Goal: Task Accomplishment & Management: Use online tool/utility

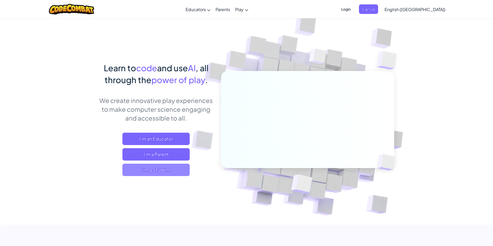
click at [153, 170] on span "I'm a Student" at bounding box center [155, 170] width 67 height 12
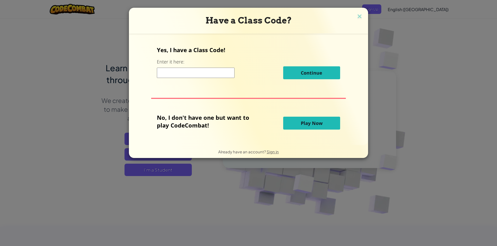
click at [314, 122] on span "Play Now" at bounding box center [312, 123] width 22 height 6
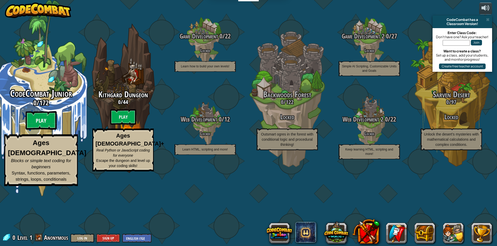
click at [43, 130] on btn "Play" at bounding box center [41, 120] width 31 height 19
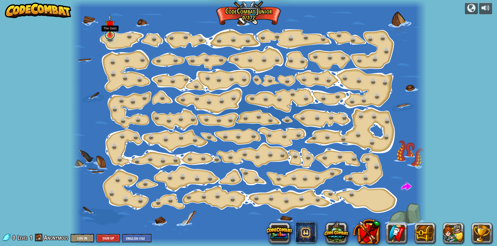
click at [112, 36] on link at bounding box center [109, 35] width 10 height 10
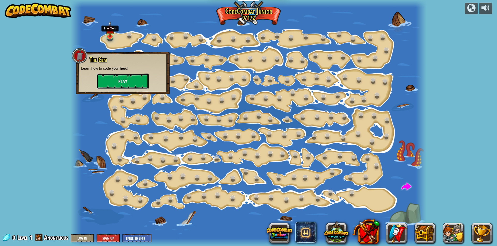
click at [121, 81] on button "Play" at bounding box center [123, 82] width 52 height 16
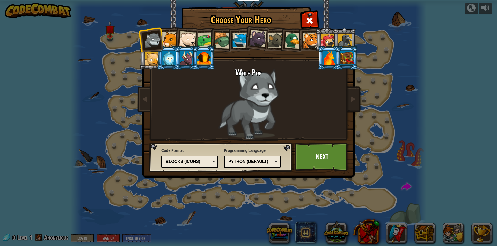
click at [173, 55] on div at bounding box center [168, 58] width 13 height 14
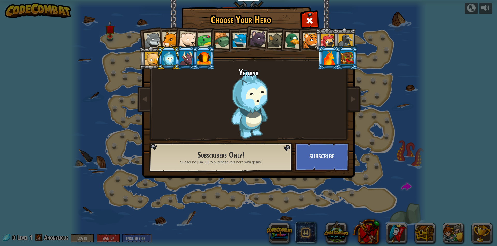
click at [186, 37] on div at bounding box center [187, 39] width 17 height 17
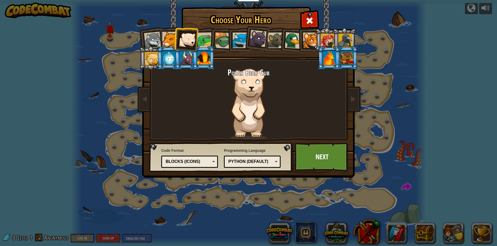
click at [207, 54] on div at bounding box center [203, 58] width 13 height 14
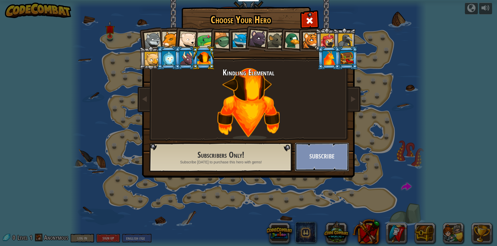
click at [327, 157] on button "Subscribe" at bounding box center [322, 157] width 54 height 28
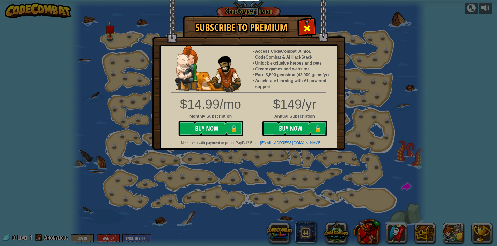
click at [302, 24] on div at bounding box center [306, 28] width 16 height 16
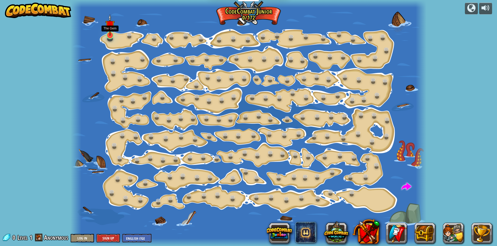
click at [108, 33] on img at bounding box center [109, 25] width 9 height 22
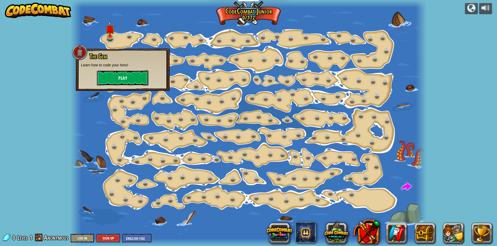
click at [122, 80] on button "Play" at bounding box center [123, 78] width 52 height 16
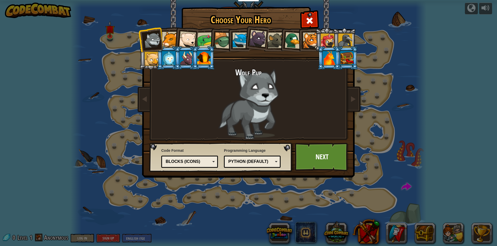
click at [324, 41] on div at bounding box center [327, 41] width 14 height 14
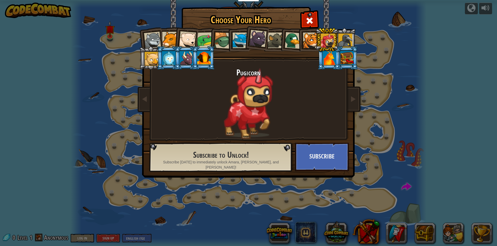
click at [308, 42] on div at bounding box center [311, 41] width 16 height 16
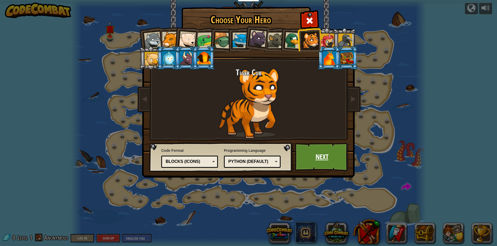
click at [320, 160] on link "Next" at bounding box center [322, 157] width 54 height 28
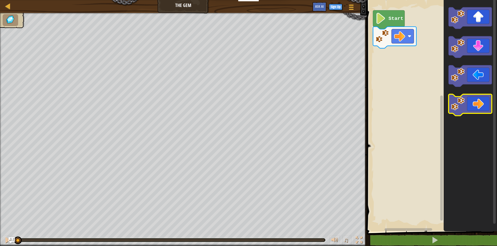
click at [459, 111] on icon "Blockly Workspace" at bounding box center [469, 105] width 43 height 22
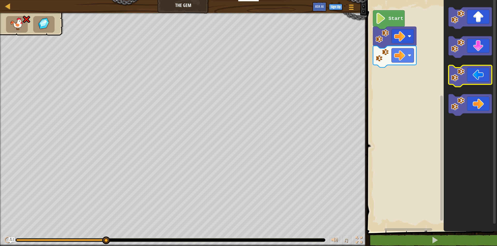
click at [478, 75] on icon "Blockly Workspace" at bounding box center [469, 76] width 43 height 22
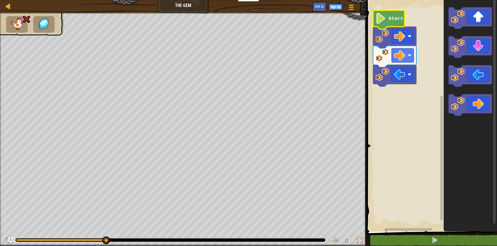
click at [383, 18] on image "Blockly Workspace" at bounding box center [380, 18] width 11 height 11
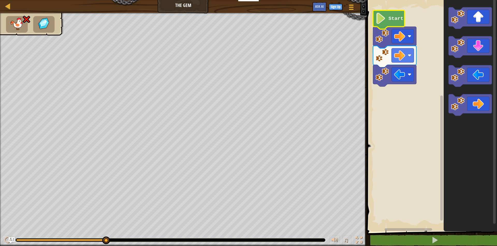
click at [383, 18] on image "Blockly Workspace" at bounding box center [380, 18] width 11 height 11
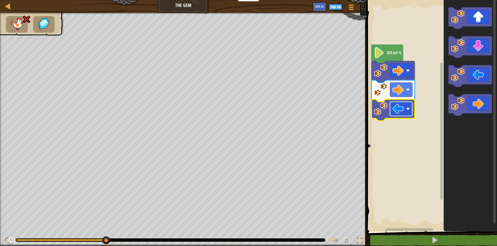
click at [397, 112] on image "Blockly Workspace" at bounding box center [397, 108] width 11 height 11
click at [399, 88] on image "Blockly Workspace" at bounding box center [397, 89] width 11 height 11
click at [429, 95] on rect "Blockly Workspace" at bounding box center [431, 114] width 132 height 235
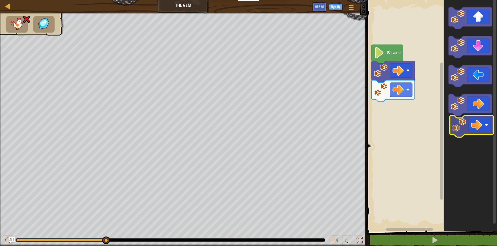
click at [455, 133] on icon "Blockly Workspace" at bounding box center [469, 114] width 53 height 235
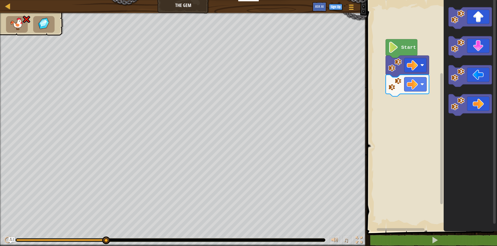
click at [388, 99] on rect "Blockly Workspace" at bounding box center [431, 114] width 132 height 235
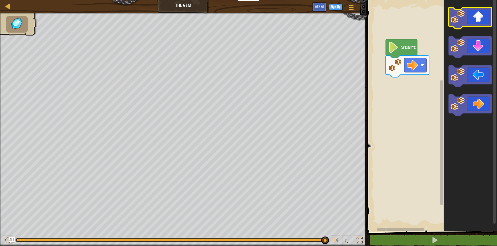
click at [458, 27] on icon "Blockly Workspace" at bounding box center [469, 18] width 43 height 22
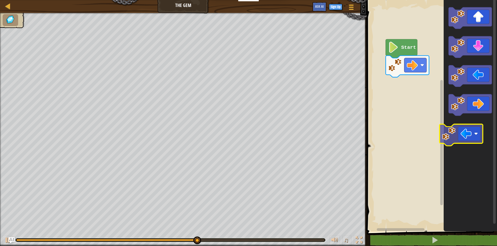
click at [442, 132] on div "Start" at bounding box center [431, 114] width 132 height 235
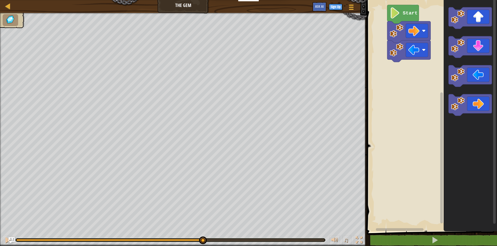
click at [442, 132] on rect "Blockly Workspace" at bounding box center [441, 158] width 3 height 131
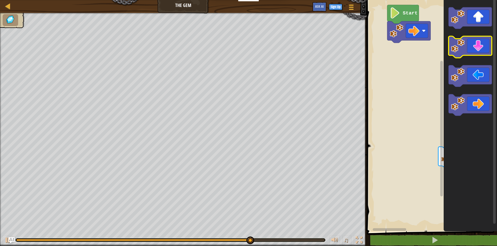
click at [460, 56] on g "Blockly Workspace" at bounding box center [469, 61] width 43 height 109
click at [479, 48] on icon "Blockly Workspace" at bounding box center [469, 47] width 43 height 22
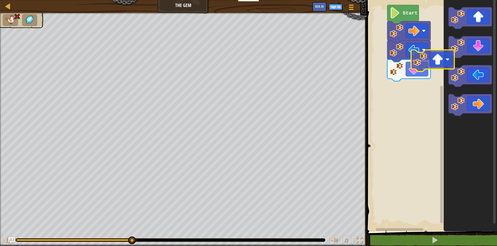
click at [432, 56] on div "Start" at bounding box center [431, 114] width 132 height 235
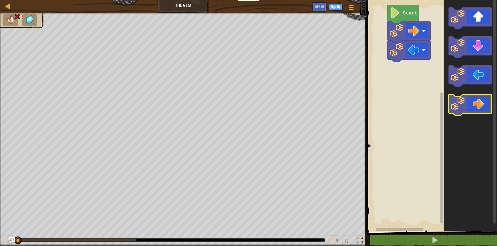
click at [482, 106] on icon "Blockly Workspace" at bounding box center [469, 105] width 43 height 22
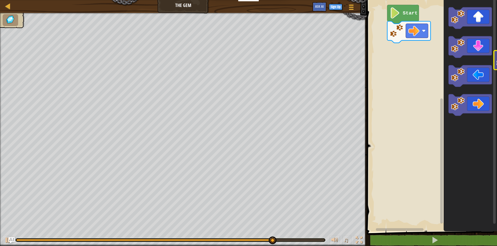
click at [492, 51] on icon "Blockly Workspace" at bounding box center [469, 114] width 53 height 235
click at [477, 53] on icon "Blockly Workspace" at bounding box center [469, 114] width 53 height 235
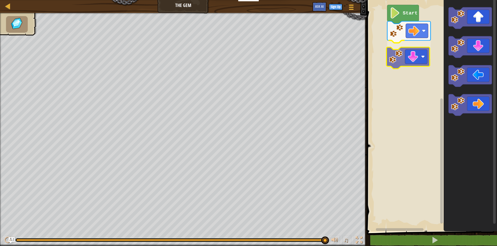
click at [401, 62] on div "Start" at bounding box center [431, 114] width 132 height 235
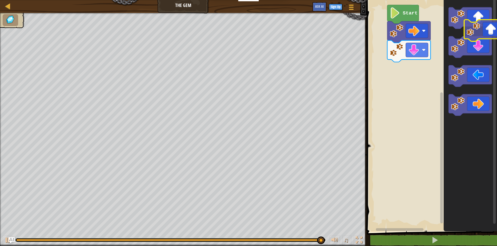
click at [484, 31] on icon "Blockly Workspace" at bounding box center [469, 114] width 53 height 235
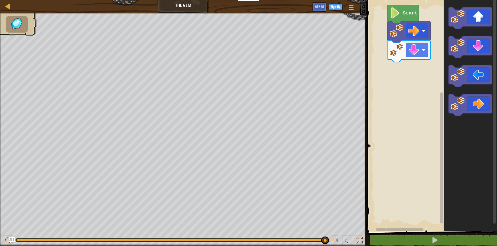
click at [476, 105] on icon "Blockly Workspace" at bounding box center [469, 114] width 53 height 235
click at [418, 62] on div "Start" at bounding box center [431, 114] width 132 height 235
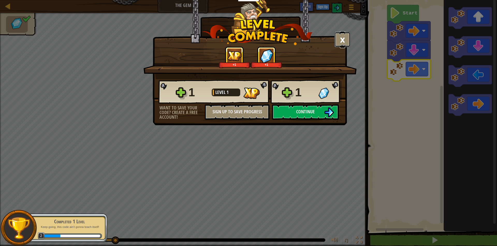
drag, startPoint x: 341, startPoint y: 45, endPoint x: 337, endPoint y: 42, distance: 5.0
click at [337, 42] on button "×" at bounding box center [342, 40] width 16 height 16
click at [337, 47] on div "+1 +1" at bounding box center [250, 58] width 201 height 22
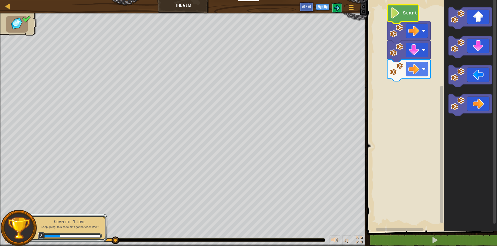
click at [398, 11] on image "Blockly Workspace" at bounding box center [394, 12] width 11 height 11
click at [408, 10] on text "Start" at bounding box center [409, 13] width 15 height 6
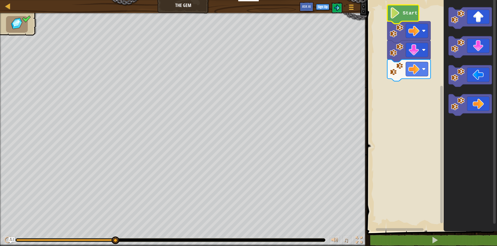
click at [399, 3] on rect "Blockly Workspace" at bounding box center [431, 114] width 132 height 235
click at [391, 36] on image "Blockly Workspace" at bounding box center [396, 31] width 14 height 14
click at [402, 13] on icon "Blockly Workspace" at bounding box center [403, 14] width 32 height 19
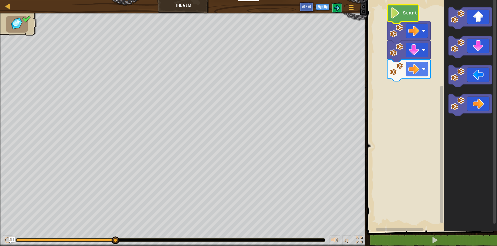
click at [403, 13] on g "Start" at bounding box center [408, 43] width 43 height 76
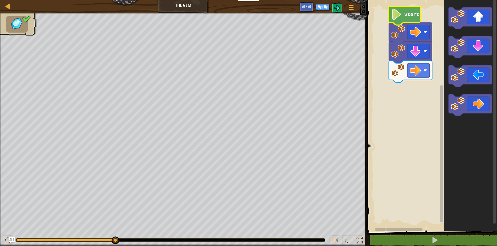
click at [405, 15] on text "Start" at bounding box center [411, 15] width 15 height 6
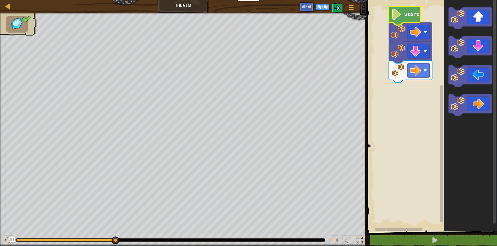
click at [405, 15] on text "Start" at bounding box center [411, 15] width 15 height 6
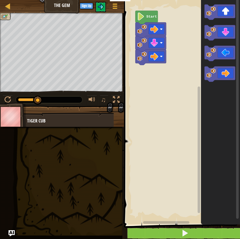
click at [133, 100] on rect "Blockly Workspace" at bounding box center [182, 110] width 118 height 227
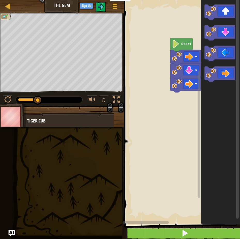
click at [240, 0] on html "Educators Create Free Account School & District Solutions Teacher Toolkit Previ…" at bounding box center [120, 0] width 240 height 0
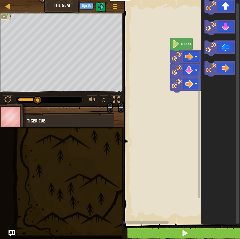
click at [217, 123] on icon "Blockly Workspace" at bounding box center [220, 110] width 39 height 227
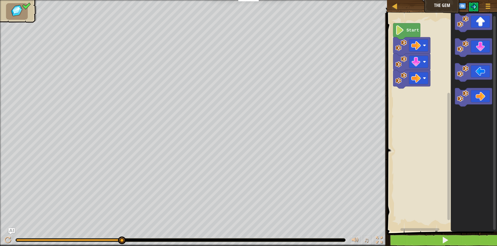
click at [408, 35] on icon "Blockly Workspace" at bounding box center [406, 31] width 27 height 16
click at [444, 241] on span at bounding box center [444, 240] width 7 height 7
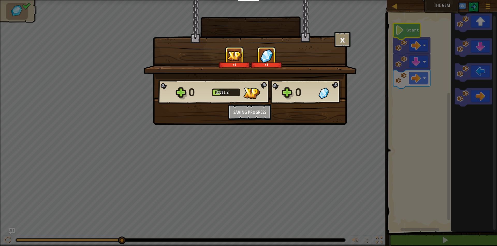
scroll to position [0, 0]
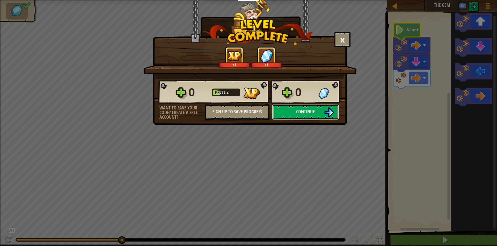
click at [295, 110] on button "Continue" at bounding box center [305, 112] width 67 height 16
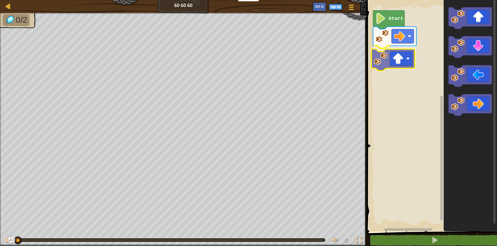
click at [380, 50] on div "Start" at bounding box center [431, 114] width 132 height 235
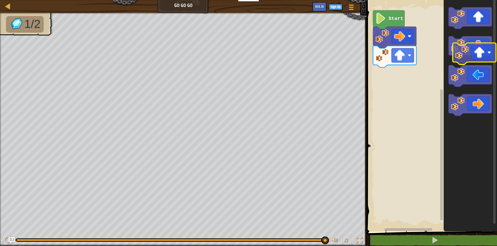
click at [470, 60] on icon "Blockly Workspace" at bounding box center [469, 114] width 53 height 235
click at [250, 38] on div "Map Go Go Go Game Menu Sign Up Ask AI 1 ההההההההההההההההההההההההההההההההההההההה…" at bounding box center [248, 123] width 497 height 246
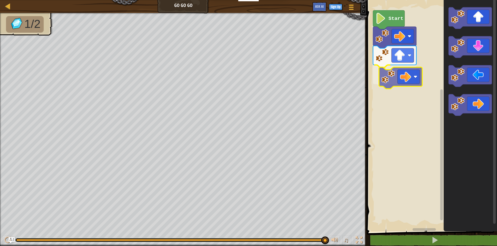
click at [385, 82] on div "Start" at bounding box center [431, 114] width 132 height 235
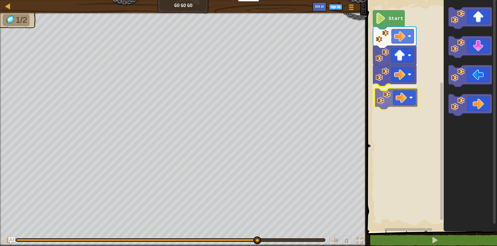
click at [399, 101] on div "Start" at bounding box center [431, 114] width 132 height 235
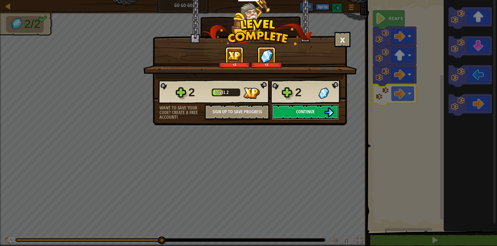
drag, startPoint x: 311, startPoint y: 112, endPoint x: 302, endPoint y: 107, distance: 10.7
click at [302, 107] on button "Continue" at bounding box center [305, 112] width 67 height 16
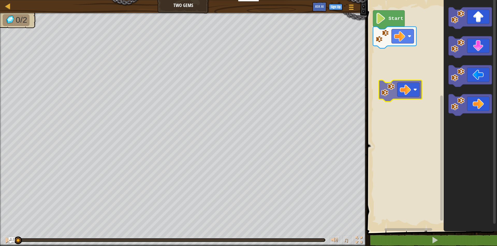
click at [403, 83] on div "Start" at bounding box center [431, 114] width 132 height 235
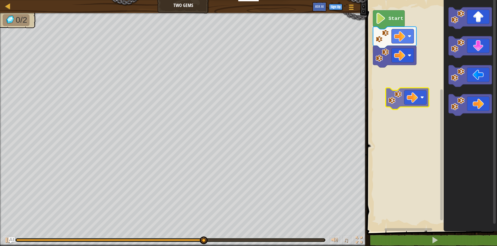
click at [393, 94] on div "Start" at bounding box center [431, 114] width 132 height 235
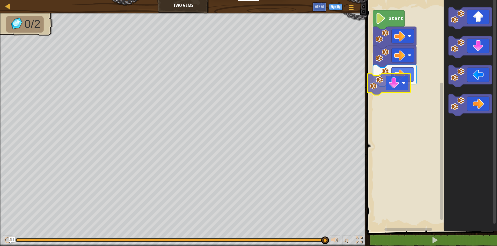
click at [395, 78] on div "Start" at bounding box center [431, 114] width 132 height 235
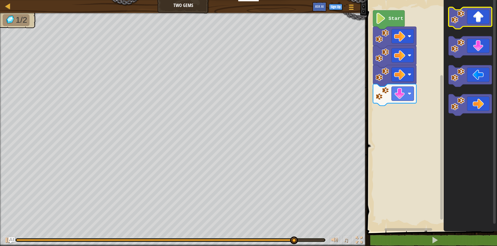
click at [467, 11] on icon "Blockly Workspace" at bounding box center [469, 18] width 43 height 22
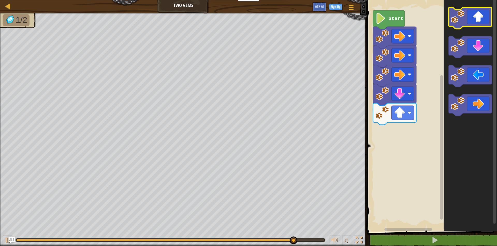
click at [453, 18] on image "Blockly Workspace" at bounding box center [457, 17] width 14 height 14
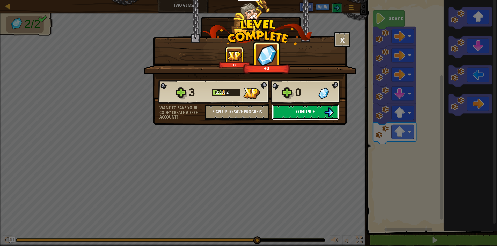
click at [322, 110] on button "Continue" at bounding box center [305, 112] width 67 height 16
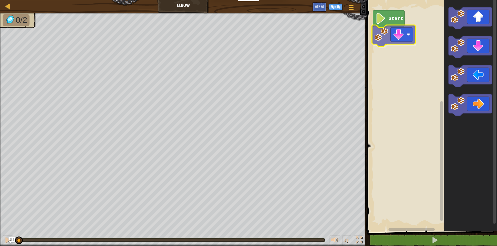
click at [381, 31] on div "Start" at bounding box center [431, 114] width 132 height 235
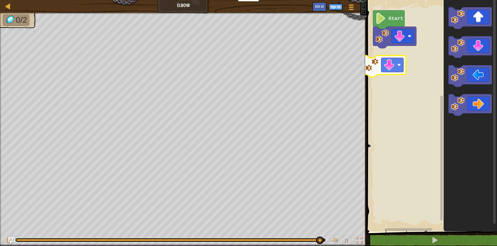
click at [399, 54] on div "Start" at bounding box center [431, 114] width 132 height 235
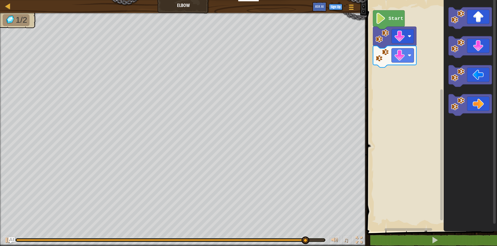
click at [419, 131] on div "Start" at bounding box center [431, 114] width 132 height 235
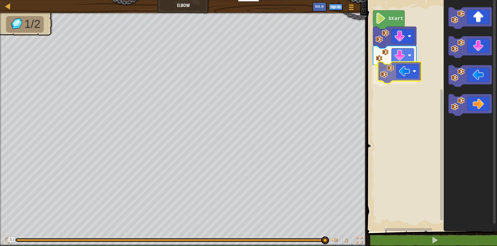
click at [399, 65] on div "Start" at bounding box center [431, 114] width 132 height 235
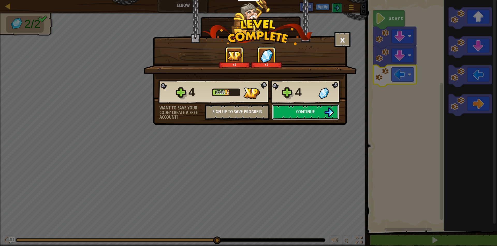
drag, startPoint x: 304, startPoint y: 110, endPoint x: 297, endPoint y: 113, distance: 7.6
click at [297, 113] on span "Continue" at bounding box center [305, 112] width 19 height 6
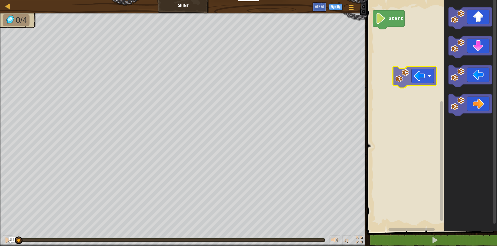
click at [405, 77] on div "Start" at bounding box center [431, 114] width 132 height 235
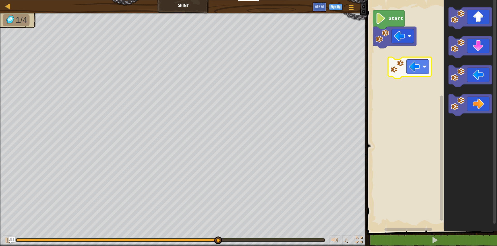
click at [392, 67] on div "Start" at bounding box center [431, 114] width 132 height 235
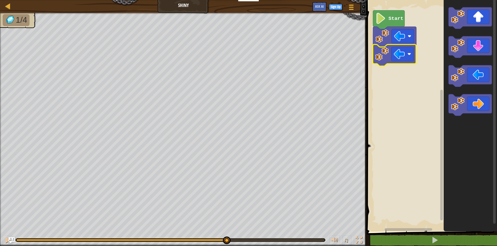
click at [391, 63] on icon "Blockly Workspace" at bounding box center [393, 55] width 43 height 22
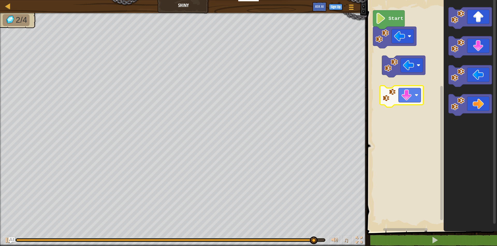
click at [403, 107] on div "Start" at bounding box center [431, 114] width 132 height 235
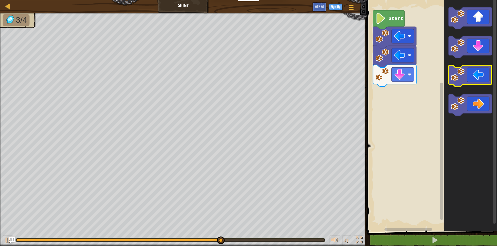
click at [484, 81] on icon "Blockly Workspace" at bounding box center [469, 76] width 43 height 22
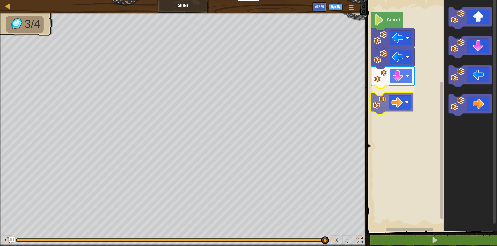
click at [394, 107] on div "Start" at bounding box center [431, 114] width 132 height 235
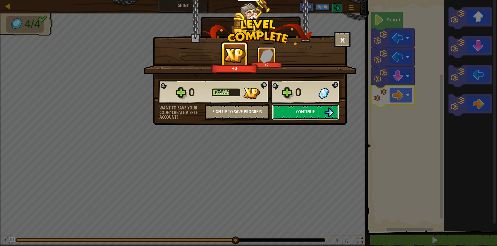
click at [329, 109] on img at bounding box center [329, 113] width 10 height 10
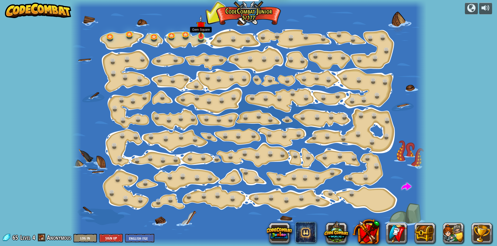
click at [198, 33] on img at bounding box center [200, 26] width 9 height 22
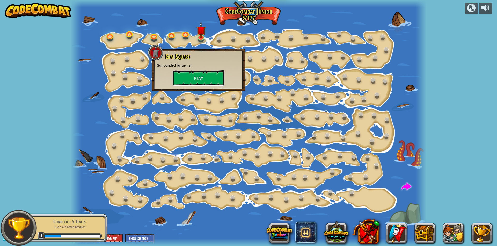
click at [177, 77] on button "Play" at bounding box center [198, 79] width 52 height 16
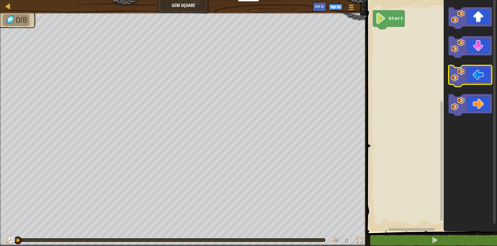
click at [465, 83] on icon "Blockly Workspace" at bounding box center [469, 76] width 43 height 22
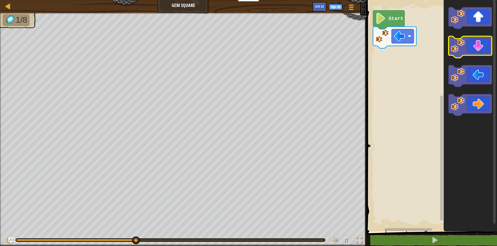
click at [453, 40] on image "Blockly Workspace" at bounding box center [457, 46] width 14 height 14
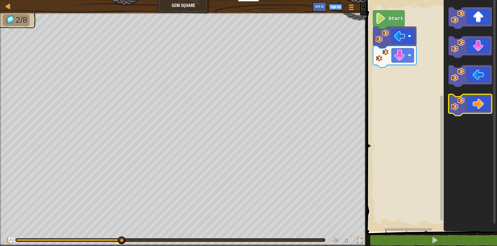
click at [461, 103] on image "Blockly Workspace" at bounding box center [457, 104] width 14 height 14
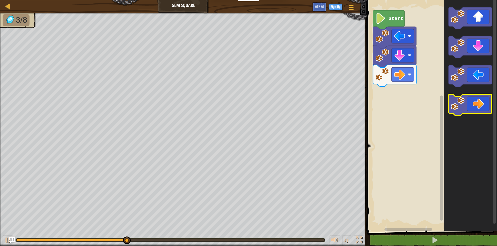
click at [468, 107] on g "Blockly Workspace" at bounding box center [469, 105] width 43 height 22
click at [468, 107] on icon "Blockly Workspace" at bounding box center [469, 105] width 43 height 22
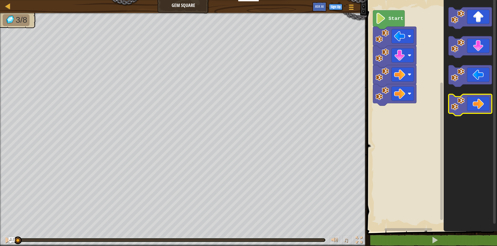
click at [468, 107] on icon "Blockly Workspace" at bounding box center [469, 105] width 43 height 22
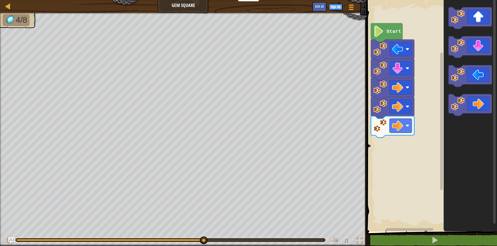
click at [368, 124] on rect "Blockly Workspace" at bounding box center [431, 114] width 132 height 235
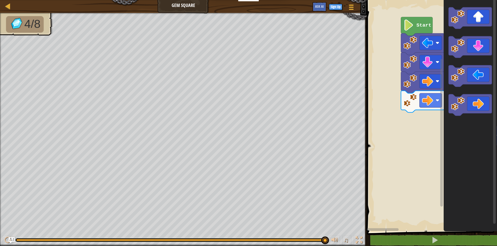
click at [461, 134] on div "Start" at bounding box center [431, 114] width 132 height 235
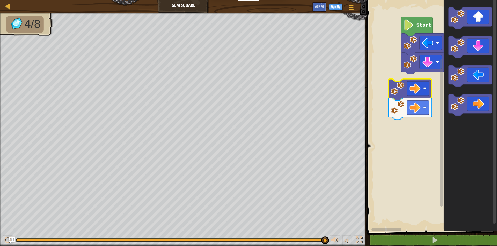
click at [394, 84] on image "Blockly Workspace" at bounding box center [397, 89] width 14 height 14
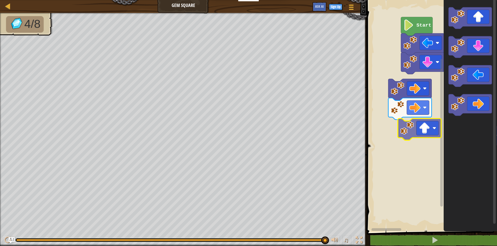
click at [419, 125] on div "Start" at bounding box center [431, 114] width 132 height 235
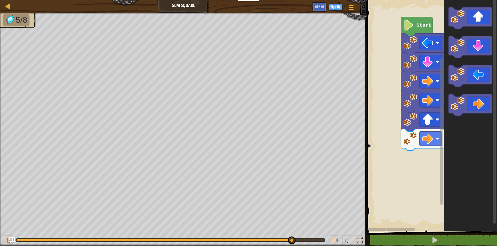
click at [457, 147] on icon "Blockly Workspace" at bounding box center [469, 114] width 53 height 235
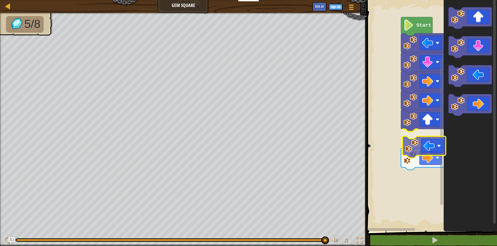
click at [435, 146] on div "Start" at bounding box center [431, 114] width 132 height 235
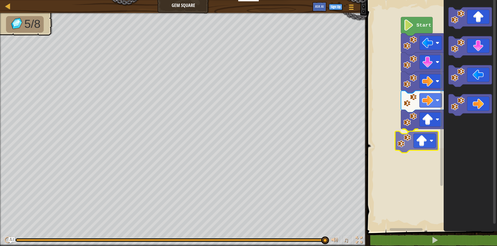
click at [425, 148] on div "Start" at bounding box center [431, 114] width 132 height 235
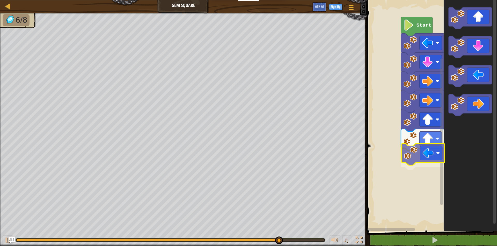
click at [420, 153] on div "Start" at bounding box center [431, 114] width 132 height 235
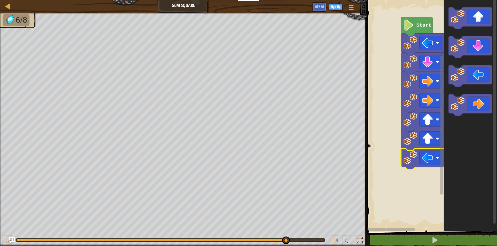
click at [420, 153] on g "Start" at bounding box center [431, 114] width 132 height 235
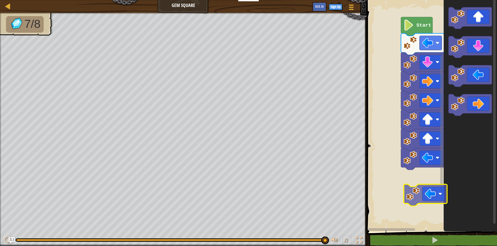
click at [409, 194] on div "Start" at bounding box center [431, 114] width 132 height 235
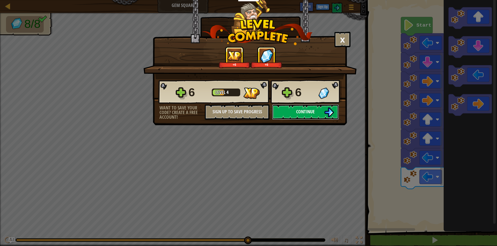
click at [307, 106] on button "Continue" at bounding box center [305, 112] width 67 height 16
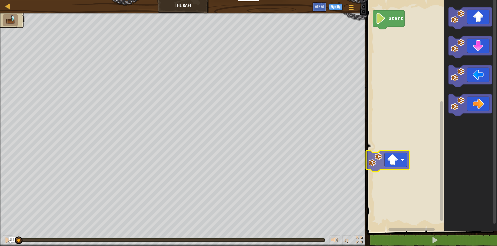
click at [377, 167] on div "Start" at bounding box center [431, 114] width 132 height 235
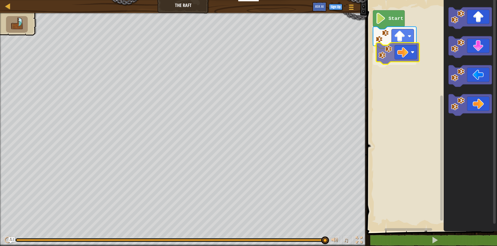
click at [402, 44] on div "Start" at bounding box center [431, 114] width 132 height 235
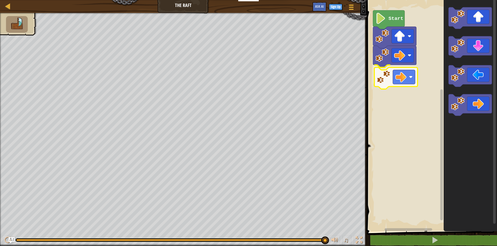
click at [386, 80] on div "Start" at bounding box center [431, 114] width 132 height 235
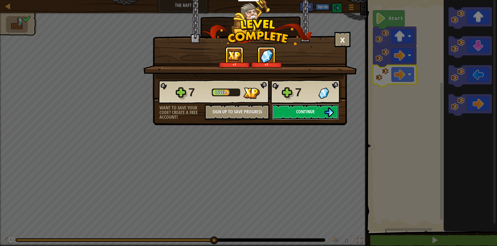
click at [314, 108] on button "Continue" at bounding box center [305, 112] width 67 height 16
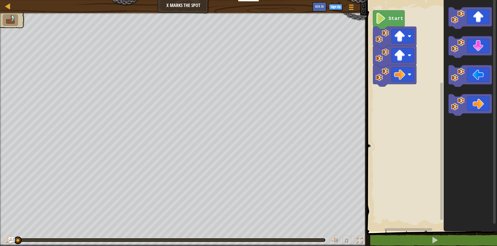
click at [424, 106] on div "Start" at bounding box center [431, 114] width 132 height 235
click at [385, 106] on div "Start" at bounding box center [431, 114] width 132 height 235
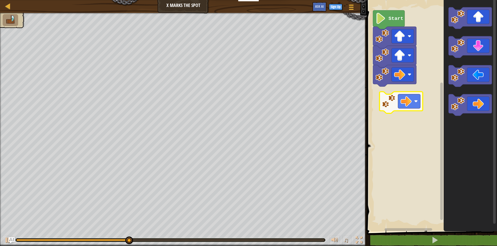
click at [402, 108] on div "Start" at bounding box center [431, 114] width 132 height 235
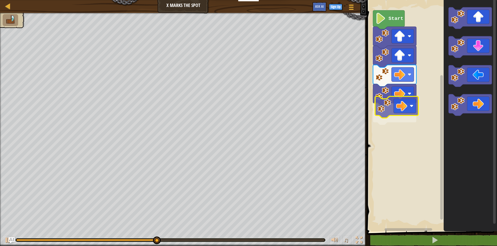
click at [392, 113] on div "Start" at bounding box center [431, 114] width 132 height 235
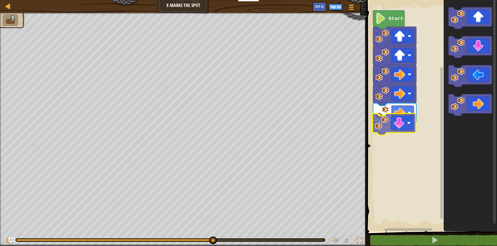
click at [393, 126] on div "Start" at bounding box center [431, 114] width 132 height 235
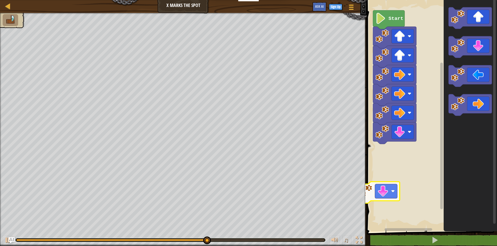
click at [376, 193] on div "Start" at bounding box center [431, 114] width 132 height 235
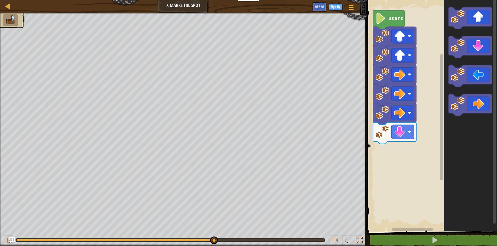
click at [377, 184] on rect "Blockly Workspace" at bounding box center [431, 114] width 132 height 235
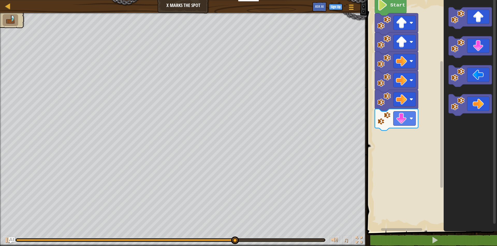
click at [378, 172] on rect "Blockly Workspace" at bounding box center [431, 114] width 132 height 235
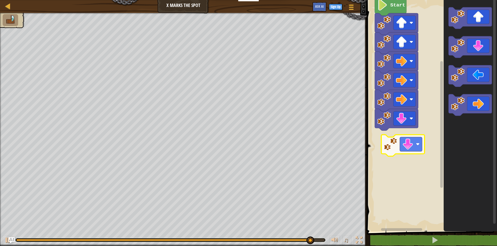
click at [391, 147] on div "Start" at bounding box center [431, 114] width 132 height 235
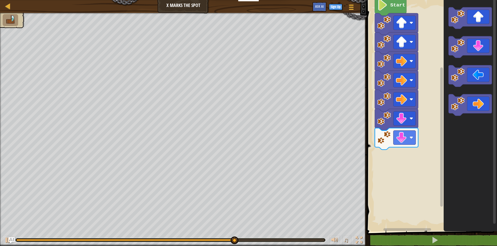
click at [429, 134] on div "Start" at bounding box center [431, 114] width 132 height 235
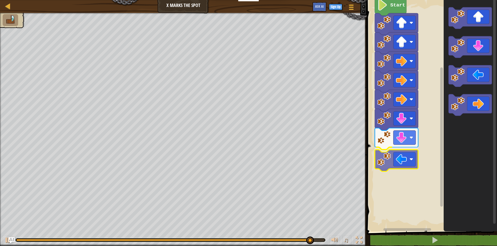
click at [384, 163] on div "Start" at bounding box center [431, 114] width 132 height 235
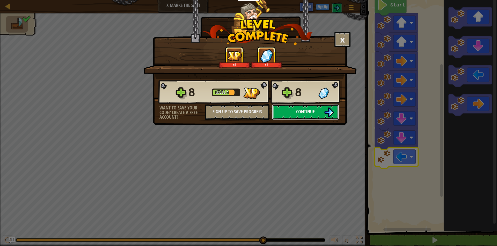
click at [285, 108] on button "Continue" at bounding box center [305, 112] width 67 height 16
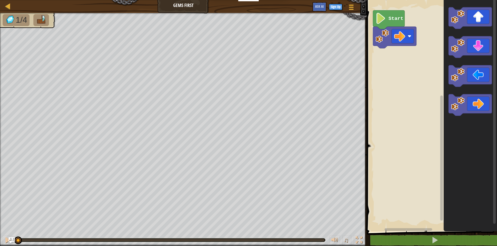
click at [467, 129] on icon "Blockly Workspace" at bounding box center [469, 114] width 53 height 235
click at [447, 160] on icon "Blockly Workspace" at bounding box center [469, 114] width 53 height 235
click at [377, 103] on div "Start" at bounding box center [431, 114] width 132 height 235
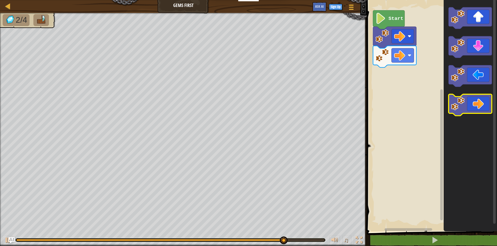
click at [463, 89] on icon "Blockly Workspace" at bounding box center [469, 114] width 53 height 235
click at [460, 73] on g "Blockly Workspace" at bounding box center [469, 76] width 43 height 22
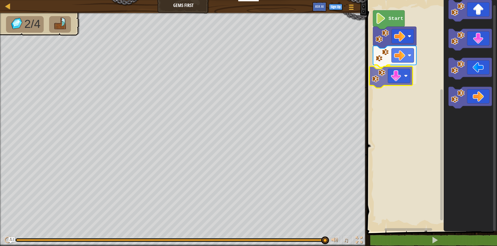
click at [377, 79] on div "Start" at bounding box center [431, 114] width 132 height 235
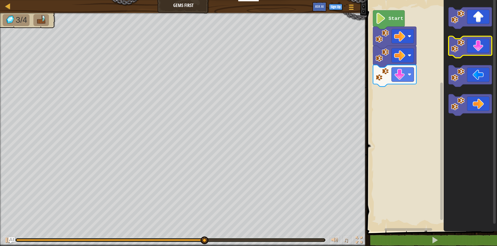
click at [473, 51] on g "Blockly Workspace" at bounding box center [469, 61] width 43 height 109
click at [473, 51] on icon "Blockly Workspace" at bounding box center [469, 47] width 43 height 22
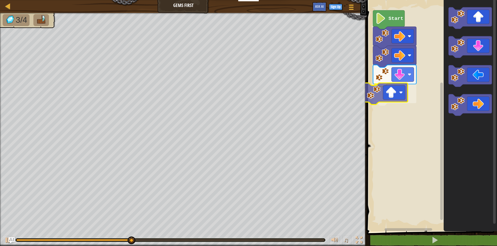
click at [383, 91] on div "Start" at bounding box center [431, 114] width 132 height 235
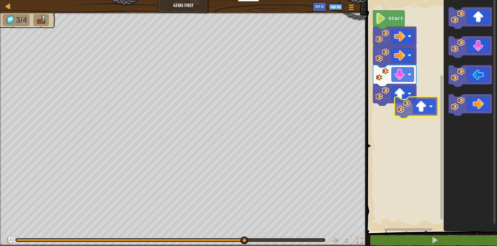
click at [417, 117] on div "Start" at bounding box center [431, 114] width 132 height 235
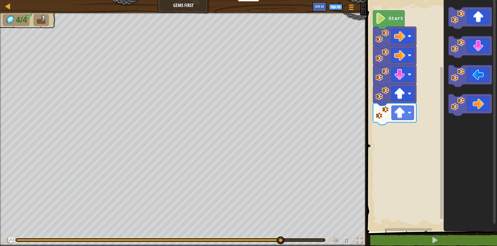
click at [451, 83] on g "Blockly Workspace" at bounding box center [469, 61] width 43 height 109
click at [454, 73] on image "Blockly Workspace" at bounding box center [457, 75] width 14 height 14
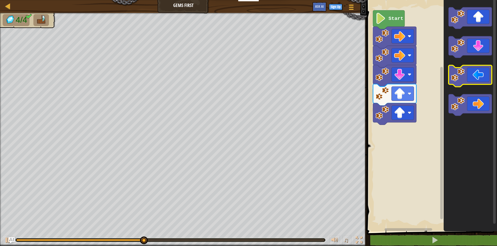
click at [462, 75] on g "Blockly Workspace" at bounding box center [469, 61] width 43 height 109
click at [462, 73] on image "Blockly Workspace" at bounding box center [457, 75] width 14 height 14
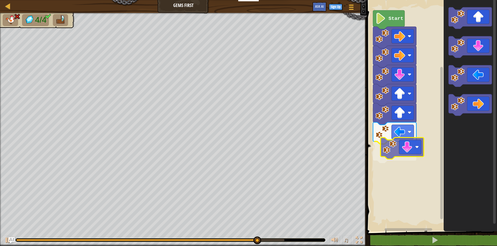
click at [390, 153] on div "Start" at bounding box center [431, 114] width 132 height 235
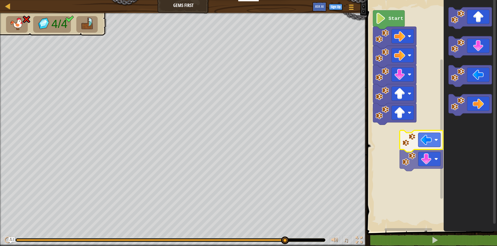
click at [470, 136] on icon "Blockly Workspace" at bounding box center [469, 114] width 53 height 235
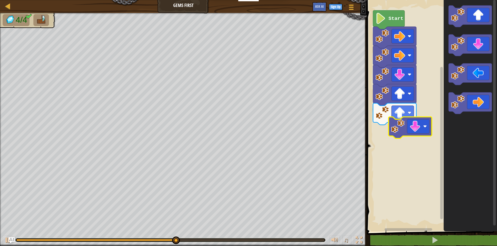
click at [395, 124] on div "Start" at bounding box center [431, 114] width 132 height 235
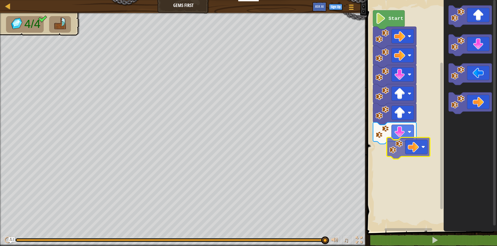
click at [394, 158] on div "Start" at bounding box center [431, 114] width 132 height 235
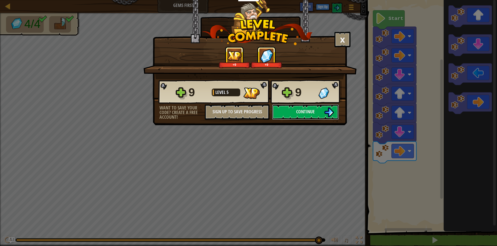
click at [276, 126] on div "× How fun was this level? +9 +9 Reticulating Splines... 9 Level 5 9 Want to sav…" at bounding box center [248, 63] width 194 height 127
click at [277, 111] on button "Continue" at bounding box center [305, 112] width 67 height 16
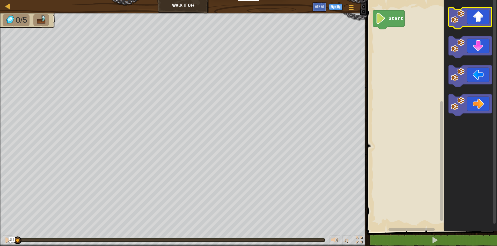
click at [464, 23] on image "Blockly Workspace" at bounding box center [457, 17] width 14 height 14
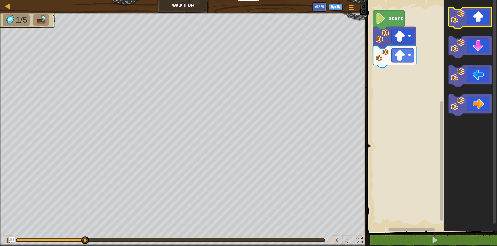
click at [464, 23] on image "Blockly Workspace" at bounding box center [457, 17] width 14 height 14
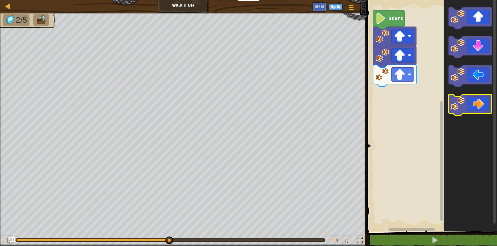
click at [457, 109] on image "Blockly Workspace" at bounding box center [457, 104] width 14 height 14
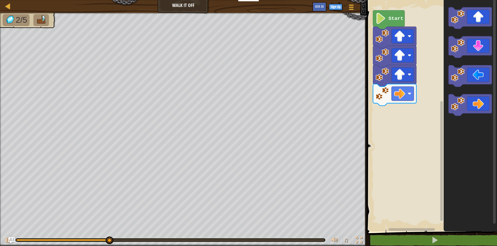
click at [441, 116] on rect "Blockly Workspace" at bounding box center [441, 161] width 3 height 120
click at [440, 117] on rect "Blockly Workspace" at bounding box center [441, 161] width 3 height 120
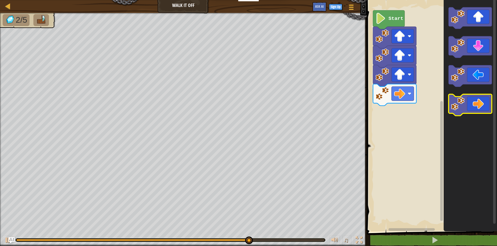
click at [461, 96] on rect "Blockly Workspace" at bounding box center [469, 105] width 43 height 22
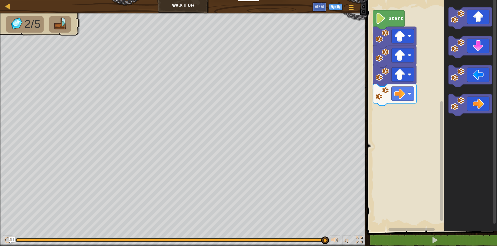
click at [463, 106] on image "Blockly Workspace" at bounding box center [457, 104] width 14 height 14
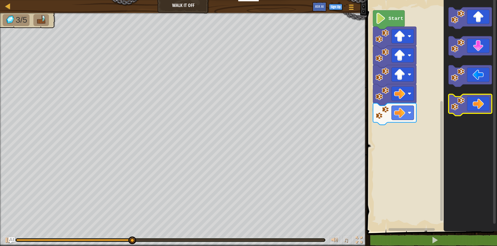
click at [463, 106] on image "Blockly Workspace" at bounding box center [457, 104] width 14 height 14
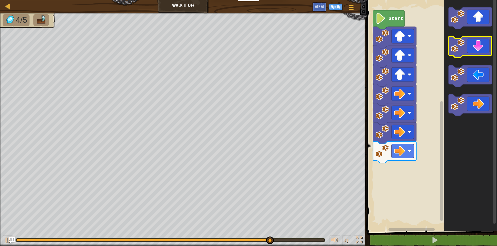
click at [483, 47] on icon "Blockly Workspace" at bounding box center [469, 47] width 43 height 22
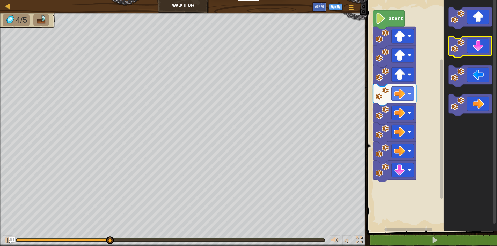
click at [483, 47] on icon "Blockly Workspace" at bounding box center [469, 47] width 43 height 22
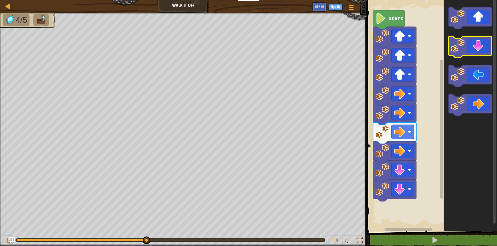
click at [483, 47] on icon "Blockly Workspace" at bounding box center [469, 47] width 43 height 22
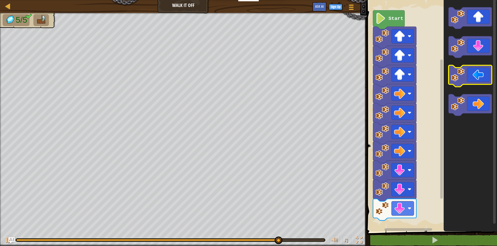
click at [457, 82] on icon "Blockly Workspace" at bounding box center [469, 76] width 43 height 22
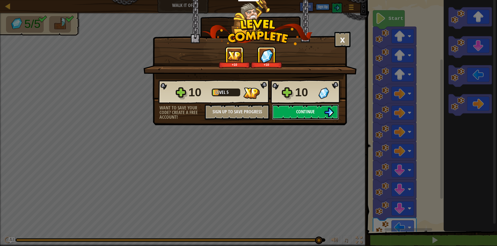
click at [292, 112] on button "Continue" at bounding box center [305, 112] width 67 height 16
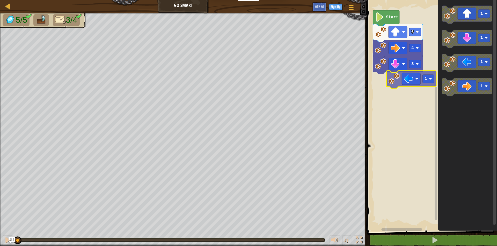
click at [413, 76] on div "3 4 3 Start 1 1 1 1 1" at bounding box center [431, 114] width 132 height 235
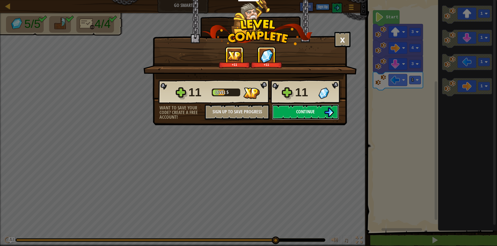
click at [288, 111] on button "Continue" at bounding box center [305, 112] width 67 height 16
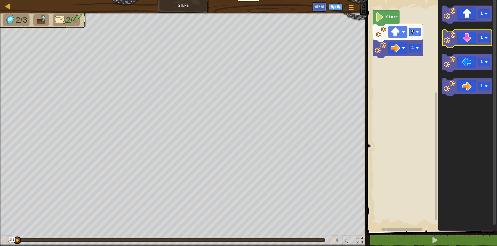
click at [465, 33] on icon "Blockly Workspace" at bounding box center [467, 39] width 50 height 18
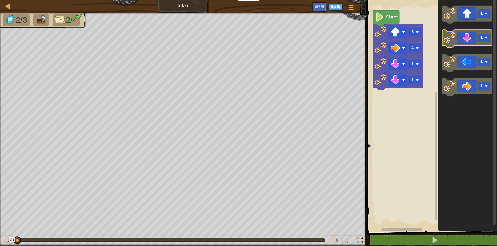
click at [465, 33] on icon "Blockly Workspace" at bounding box center [467, 39] width 50 height 18
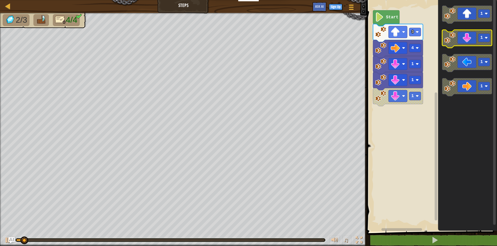
click at [465, 33] on icon "Blockly Workspace" at bounding box center [467, 39] width 50 height 18
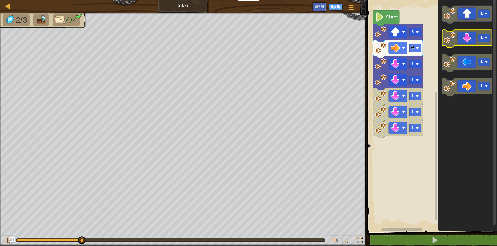
click at [465, 33] on icon "Blockly Workspace" at bounding box center [467, 39] width 50 height 18
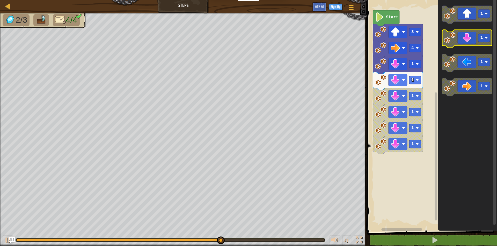
click at [469, 39] on icon "Blockly Workspace" at bounding box center [467, 39] width 50 height 18
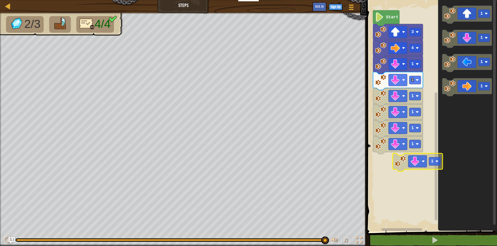
click at [438, 157] on div "4 1 1 1 1 1 1 3 Start 1 1 1 1 1 1" at bounding box center [431, 114] width 132 height 235
click at [443, 156] on icon "Blockly Workspace" at bounding box center [467, 114] width 59 height 235
click at [449, 155] on icon "Blockly Workspace" at bounding box center [467, 114] width 59 height 235
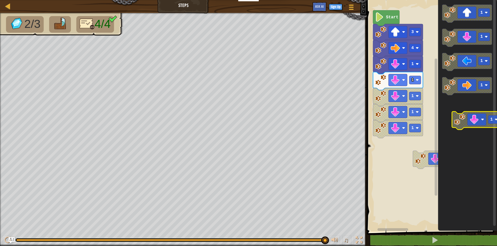
click at [465, 123] on icon "Blockly Workspace" at bounding box center [467, 114] width 59 height 235
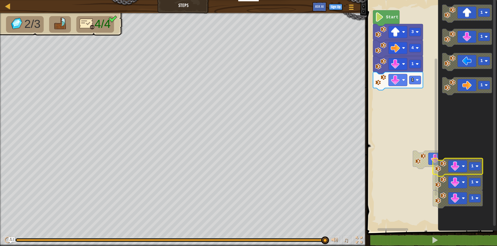
click at [472, 172] on icon "Blockly Workspace" at bounding box center [467, 114] width 59 height 235
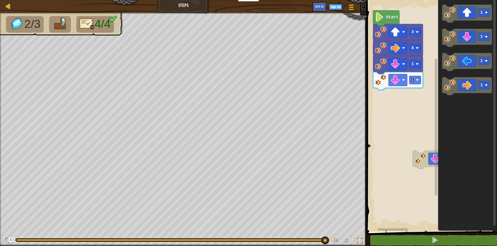
click at [472, 172] on icon "Blockly Workspace" at bounding box center [467, 114] width 59 height 235
click at [483, 133] on icon "Blockly Workspace" at bounding box center [467, 114] width 59 height 235
click at [485, 128] on icon "Blockly Workspace" at bounding box center [467, 114] width 59 height 235
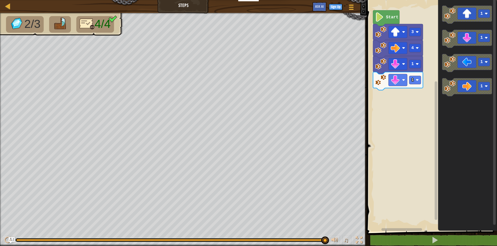
click at [389, 95] on div "4 1 1 3 Start 1 1 1 1" at bounding box center [431, 114] width 132 height 235
click at [415, 37] on div "4 1 1 3 Start 1 1 1 1" at bounding box center [431, 114] width 132 height 235
click at [451, 66] on g "1 1 1 1" at bounding box center [467, 51] width 50 height 91
click at [464, 42] on icon "Blockly Workspace" at bounding box center [467, 39] width 50 height 18
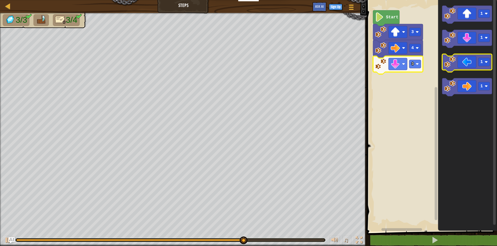
click at [465, 67] on icon "Blockly Workspace" at bounding box center [467, 63] width 50 height 18
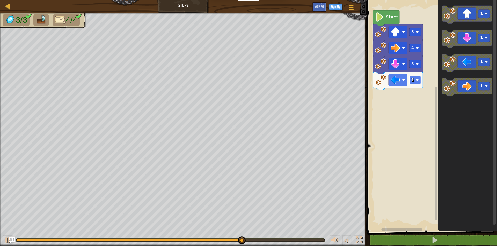
click at [417, 80] on image "Blockly Workspace" at bounding box center [416, 80] width 3 height 3
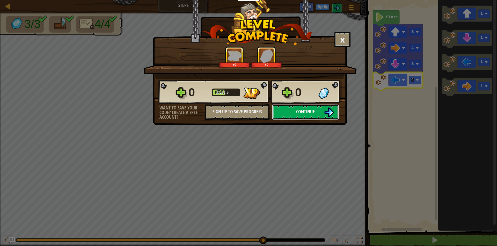
click at [303, 107] on button "Continue" at bounding box center [305, 112] width 67 height 16
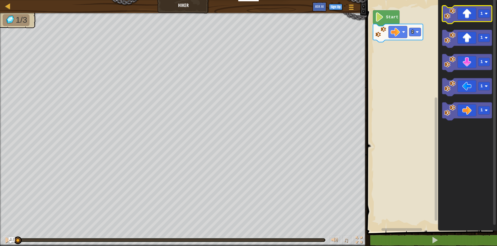
click at [450, 21] on icon "Blockly Workspace" at bounding box center [467, 15] width 50 height 18
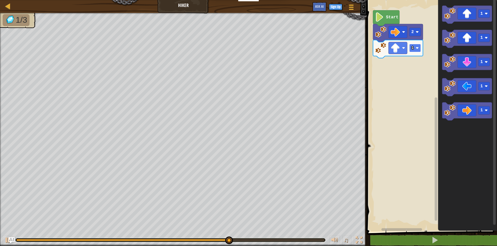
click at [410, 48] on rect "Blockly Workspace" at bounding box center [415, 48] width 12 height 8
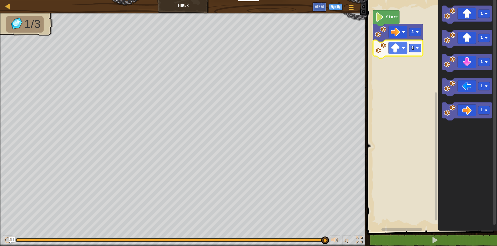
click at [413, 49] on text "1" at bounding box center [412, 48] width 3 height 5
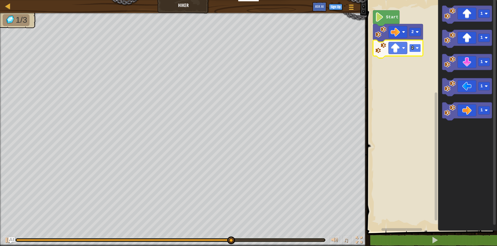
click at [410, 48] on rect "Blockly Workspace" at bounding box center [415, 48] width 12 height 8
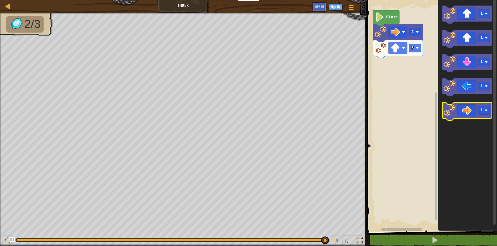
click at [461, 109] on icon "Blockly Workspace" at bounding box center [467, 112] width 50 height 18
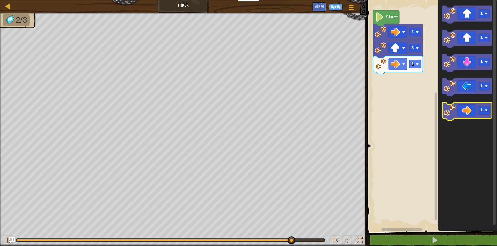
click at [456, 116] on icon "Blockly Workspace" at bounding box center [467, 112] width 50 height 18
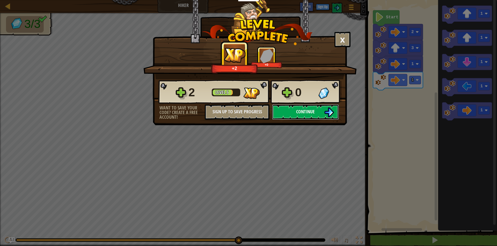
click at [312, 109] on span "Continue" at bounding box center [305, 112] width 19 height 6
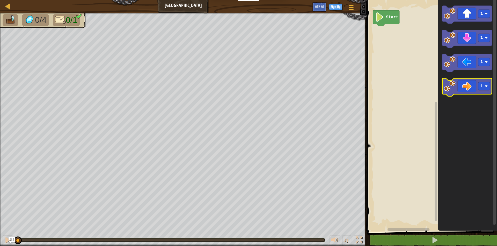
click at [454, 88] on g "1" at bounding box center [467, 88] width 50 height 18
click at [455, 89] on image "Blockly Workspace" at bounding box center [449, 86] width 11 height 11
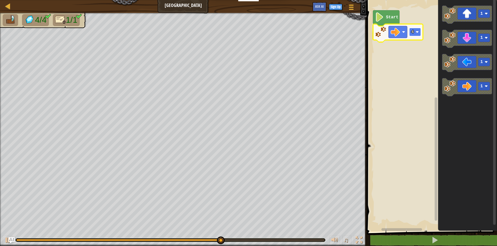
click at [414, 32] on rect "Blockly Workspace" at bounding box center [415, 32] width 12 height 8
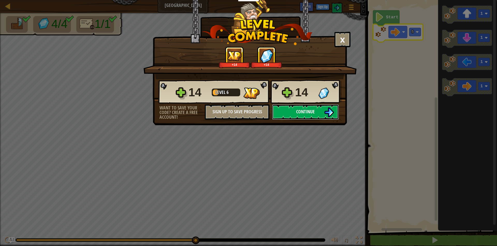
click at [290, 111] on button "Continue" at bounding box center [305, 112] width 67 height 16
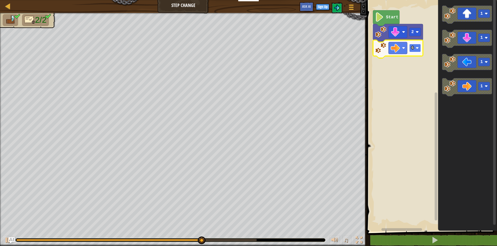
click at [410, 49] on rect "Blockly Workspace" at bounding box center [415, 48] width 12 height 8
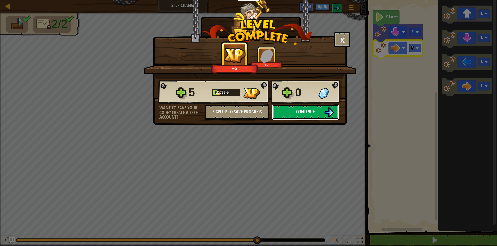
click at [331, 110] on img at bounding box center [329, 113] width 10 height 10
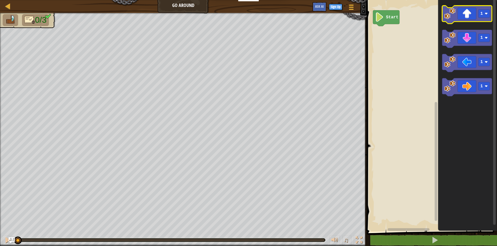
click at [477, 16] on icon "Blockly Workspace" at bounding box center [467, 15] width 50 height 18
click at [462, 12] on icon "Blockly Workspace" at bounding box center [467, 15] width 50 height 18
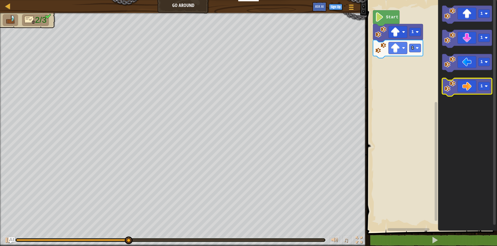
click at [475, 87] on icon "Blockly Workspace" at bounding box center [467, 88] width 50 height 18
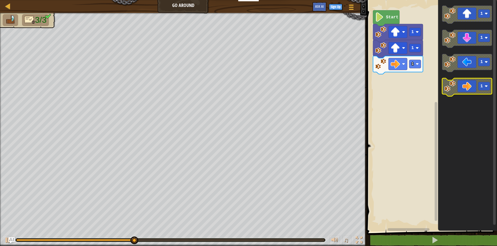
click at [491, 91] on icon "Blockly Workspace" at bounding box center [467, 88] width 50 height 18
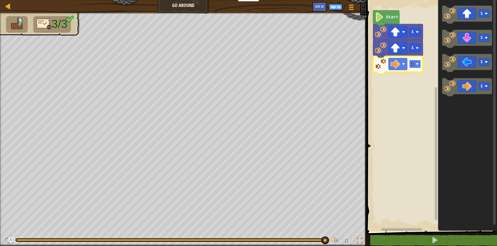
click at [413, 61] on g "1" at bounding box center [415, 64] width 12 height 8
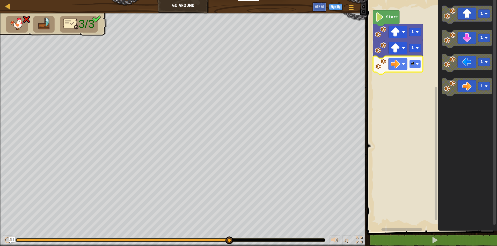
click at [409, 65] on rect "Blockly Workspace" at bounding box center [415, 64] width 12 height 8
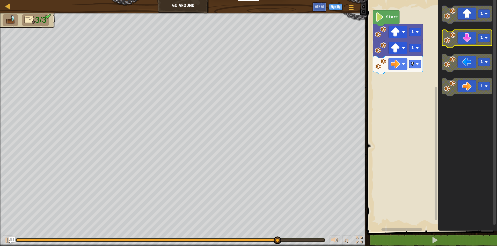
click at [469, 40] on icon "Blockly Workspace" at bounding box center [467, 39] width 50 height 18
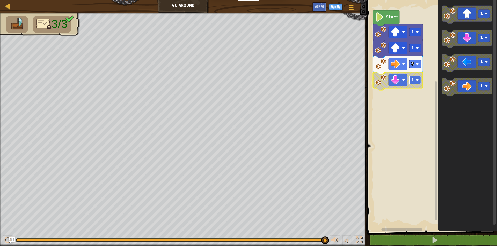
click at [415, 83] on rect "Blockly Workspace" at bounding box center [415, 80] width 12 height 8
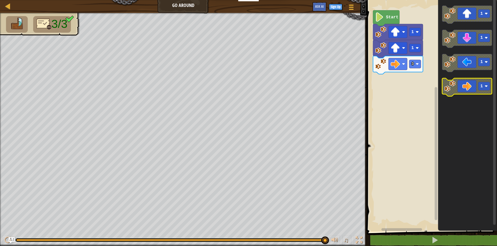
click at [456, 79] on g "1 1 1 1" at bounding box center [467, 51] width 50 height 91
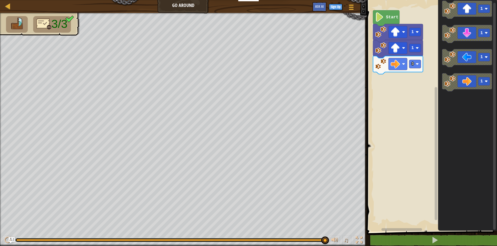
click at [438, 37] on icon "1 1 1 1" at bounding box center [467, 114] width 59 height 235
drag, startPoint x: 454, startPoint y: 42, endPoint x: 437, endPoint y: 37, distance: 16.9
click at [438, 37] on icon "1 1 1 1" at bounding box center [467, 114] width 59 height 235
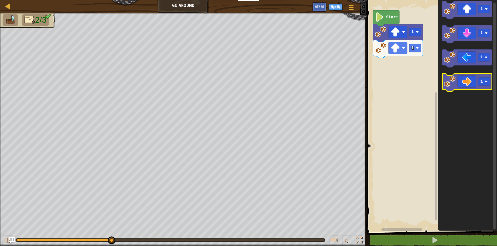
click at [467, 76] on icon "Blockly Workspace" at bounding box center [467, 83] width 50 height 18
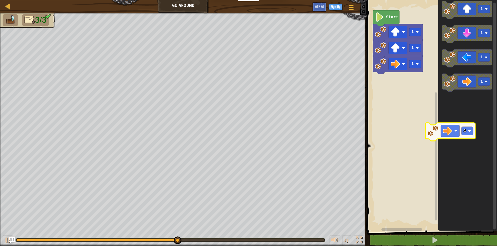
click at [492, 175] on icon "Blockly Workspace" at bounding box center [467, 114] width 59 height 235
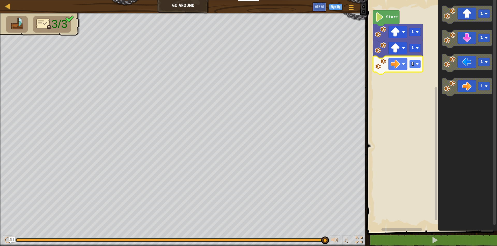
click at [409, 62] on rect "Blockly Workspace" at bounding box center [415, 64] width 12 height 8
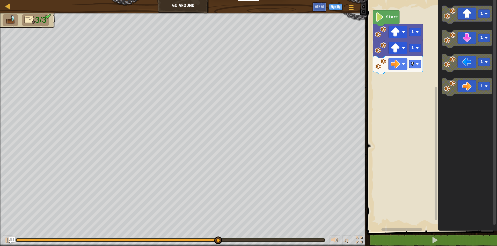
click at [460, 62] on g "1 1 1 1" at bounding box center [467, 51] width 50 height 91
click at [472, 43] on icon "Blockly Workspace" at bounding box center [467, 39] width 50 height 18
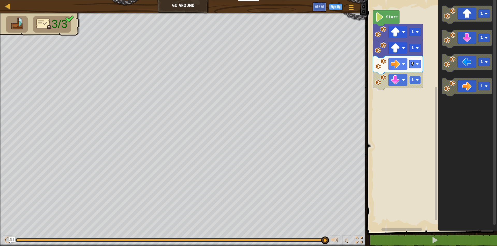
click at [415, 78] on rect "Blockly Workspace" at bounding box center [415, 80] width 12 height 8
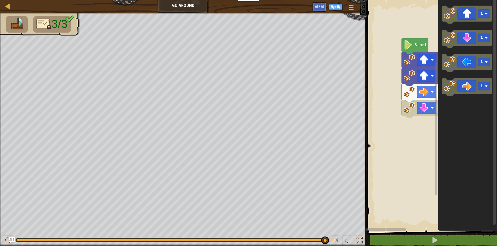
click at [365, 99] on rect "Blockly Workspace" at bounding box center [431, 114] width 132 height 235
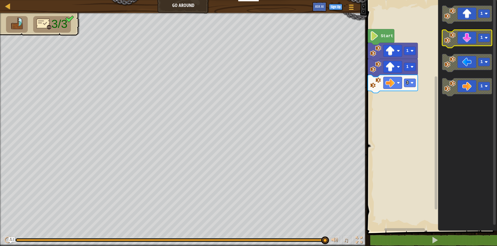
click at [464, 41] on icon "Blockly Workspace" at bounding box center [467, 39] width 50 height 18
click at [467, 42] on icon "Blockly Workspace" at bounding box center [467, 39] width 50 height 18
click at [466, 42] on icon "Blockly Workspace" at bounding box center [467, 39] width 50 height 18
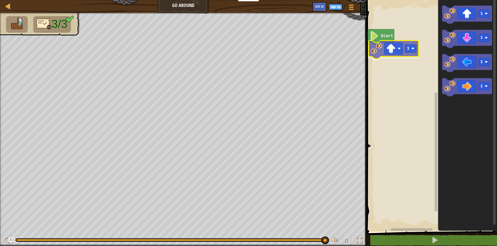
click at [388, 49] on div "Start 1 1 1 1 1 1" at bounding box center [431, 114] width 132 height 235
click at [413, 49] on rect "Blockly Workspace" at bounding box center [410, 51] width 12 height 8
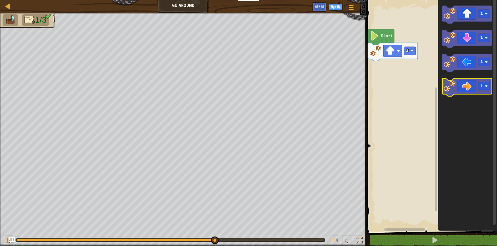
click at [463, 93] on icon "Blockly Workspace" at bounding box center [467, 88] width 50 height 18
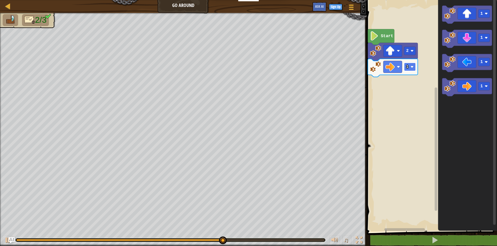
click at [411, 70] on rect "Blockly Workspace" at bounding box center [410, 67] width 12 height 8
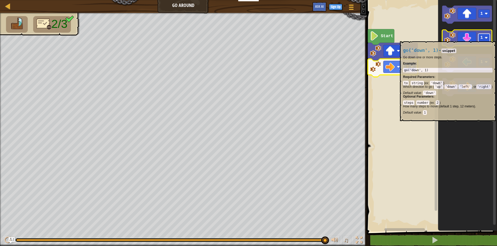
click at [486, 39] on image "Blockly Workspace" at bounding box center [485, 37] width 3 height 3
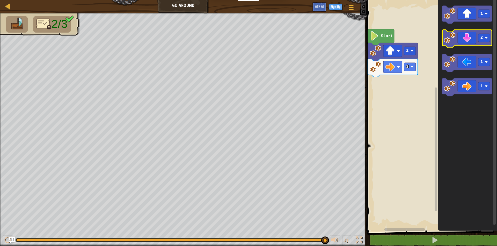
click at [460, 35] on icon "Blockly Workspace" at bounding box center [467, 39] width 50 height 18
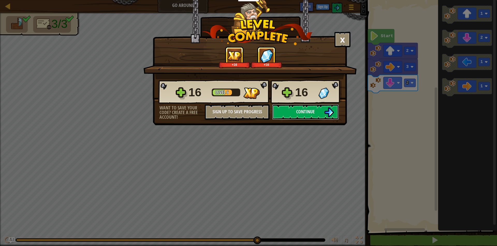
click at [287, 110] on button "Continue" at bounding box center [305, 112] width 67 height 16
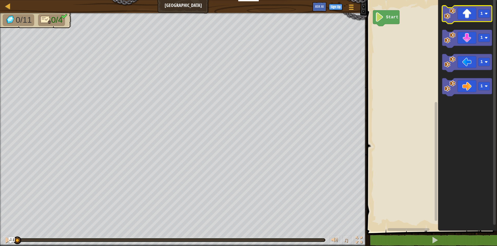
click at [453, 13] on image "Blockly Workspace" at bounding box center [449, 13] width 11 height 11
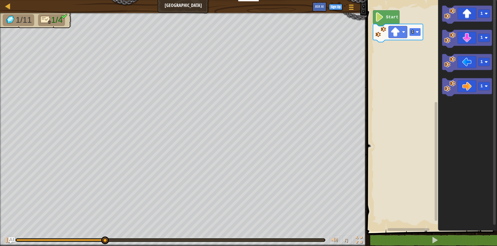
click at [416, 34] on rect "Blockly Workspace" at bounding box center [415, 32] width 12 height 8
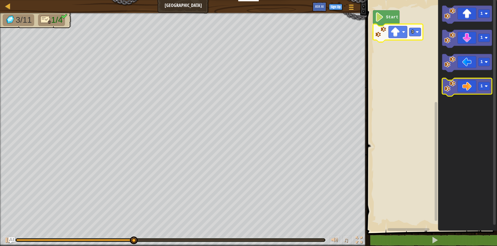
click at [451, 84] on image "Blockly Workspace" at bounding box center [449, 86] width 11 height 11
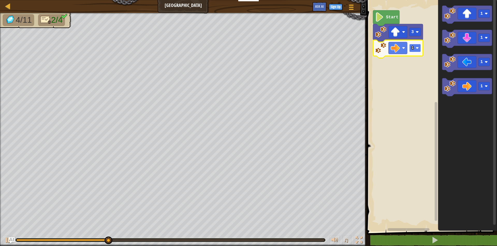
click at [411, 45] on rect "Blockly Workspace" at bounding box center [415, 48] width 12 height 8
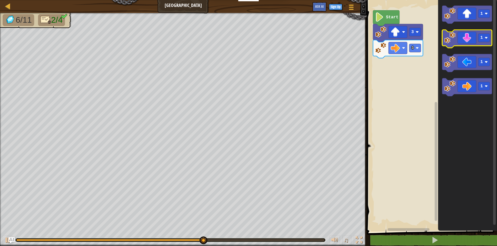
click at [467, 41] on icon "Blockly Workspace" at bounding box center [467, 39] width 50 height 18
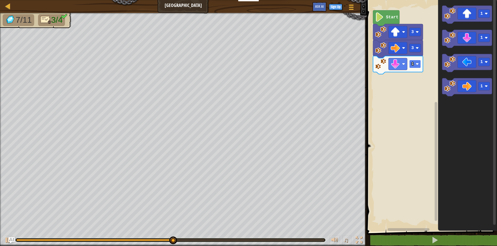
click at [414, 64] on rect "Blockly Workspace" at bounding box center [415, 64] width 12 height 8
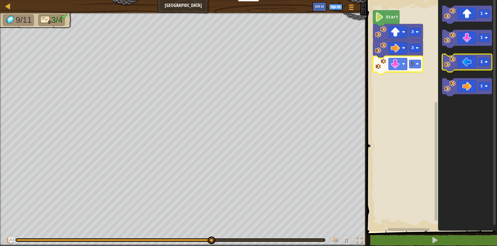
click at [462, 61] on icon "Blockly Workspace" at bounding box center [467, 63] width 50 height 18
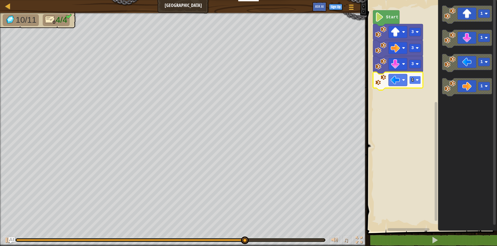
click at [412, 79] on text "1" at bounding box center [412, 80] width 3 height 5
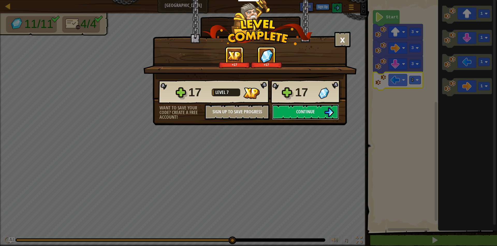
click at [323, 109] on button "Continue" at bounding box center [305, 112] width 67 height 16
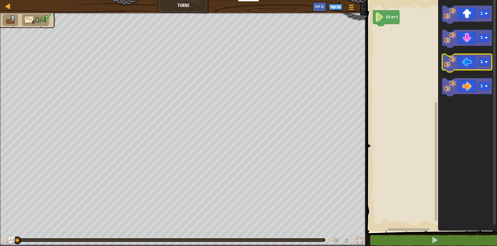
click at [447, 59] on image "Blockly Workspace" at bounding box center [449, 62] width 11 height 11
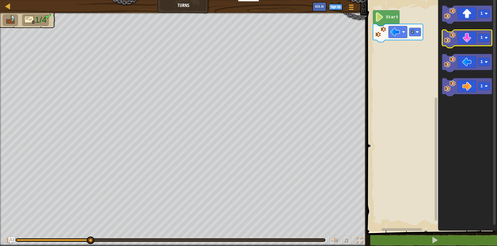
click at [476, 43] on icon "Blockly Workspace" at bounding box center [467, 39] width 50 height 18
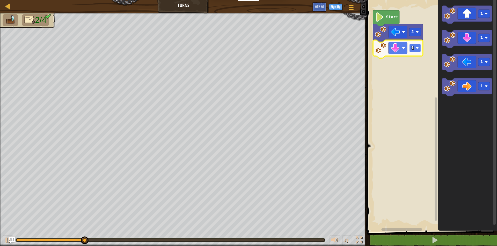
click at [416, 47] on image "Blockly Workspace" at bounding box center [416, 48] width 3 height 3
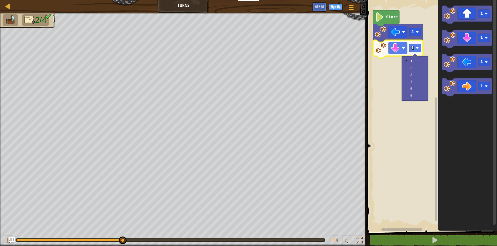
click at [402, 65] on div "1 2 3 4 5 6" at bounding box center [414, 78] width 26 height 44
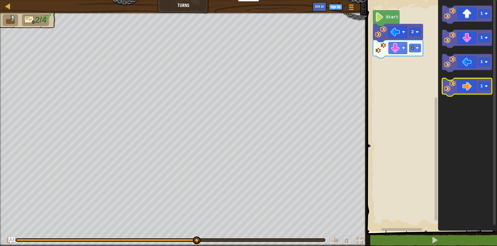
click at [443, 90] on g "1" at bounding box center [467, 88] width 50 height 18
click at [453, 94] on icon "Blockly Workspace" at bounding box center [467, 88] width 50 height 18
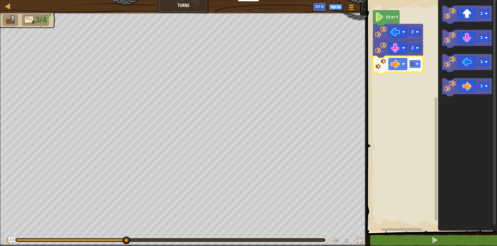
click at [414, 68] on rect "Blockly Workspace" at bounding box center [415, 64] width 12 height 8
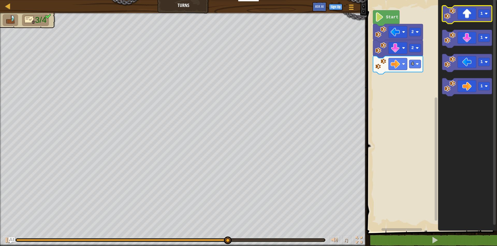
click at [452, 18] on image "Blockly Workspace" at bounding box center [449, 13] width 11 height 11
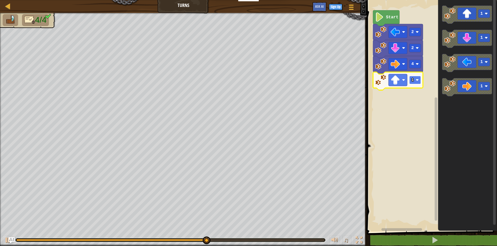
click at [416, 78] on rect "Blockly Workspace" at bounding box center [415, 80] width 12 height 8
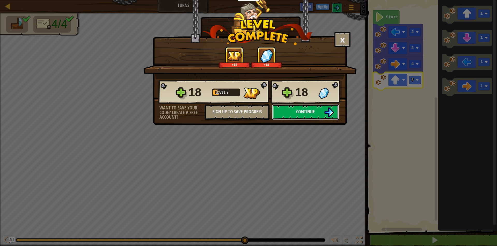
click at [291, 110] on button "Continue" at bounding box center [305, 112] width 67 height 16
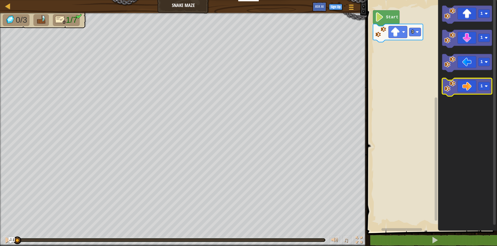
click at [445, 92] on icon "Blockly Workspace" at bounding box center [467, 88] width 50 height 18
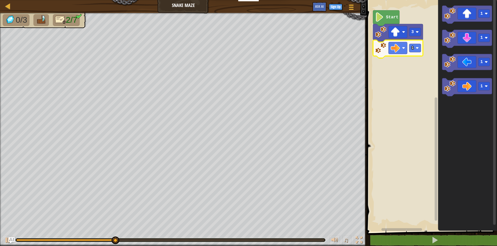
click at [417, 54] on icon "Blockly Workspace" at bounding box center [398, 49] width 50 height 18
click at [416, 50] on rect "Blockly Workspace" at bounding box center [415, 48] width 12 height 8
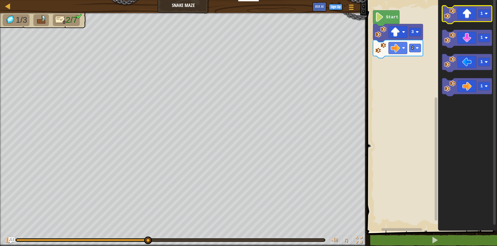
click at [454, 19] on image "Blockly Workspace" at bounding box center [449, 13] width 11 height 11
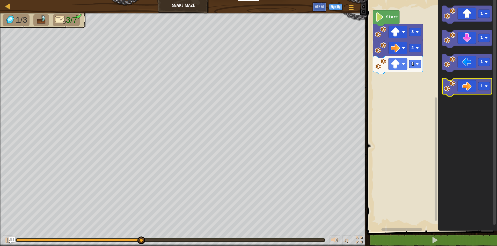
click at [457, 93] on icon "Blockly Workspace" at bounding box center [467, 88] width 50 height 18
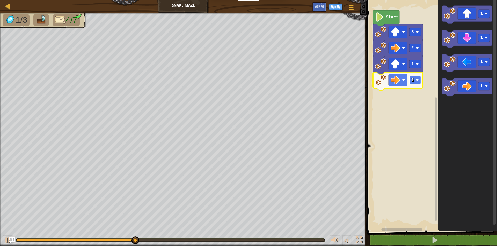
click at [416, 79] on image "Blockly Workspace" at bounding box center [416, 80] width 3 height 3
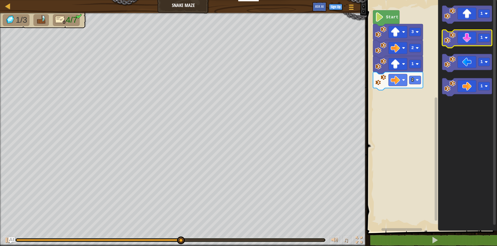
click at [458, 40] on icon "Blockly Workspace" at bounding box center [467, 39] width 50 height 18
click at [448, 78] on icon "1 1 1 1" at bounding box center [467, 114] width 59 height 235
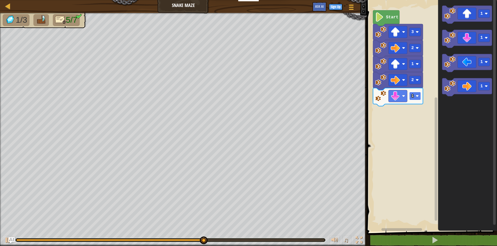
click at [415, 93] on rect "Blockly Workspace" at bounding box center [415, 96] width 12 height 8
click at [445, 96] on g "1 1 1 1" at bounding box center [467, 51] width 50 height 91
click at [441, 86] on icon "Blockly Workspace" at bounding box center [467, 114] width 59 height 235
click at [453, 91] on image "Blockly Workspace" at bounding box center [449, 86] width 11 height 11
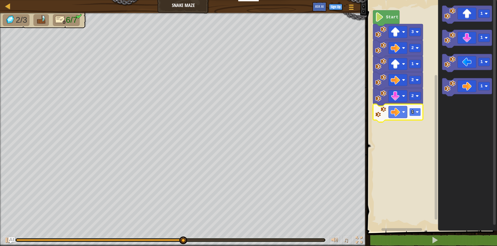
click at [415, 113] on rect "Blockly Workspace" at bounding box center [415, 112] width 12 height 8
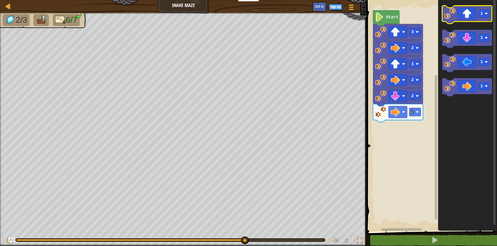
click at [465, 22] on rect "Blockly Workspace" at bounding box center [467, 15] width 50 height 18
click at [452, 20] on icon "Blockly Workspace" at bounding box center [467, 15] width 50 height 18
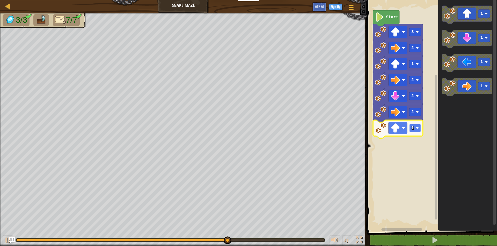
click at [415, 125] on rect "Blockly Workspace" at bounding box center [415, 128] width 12 height 8
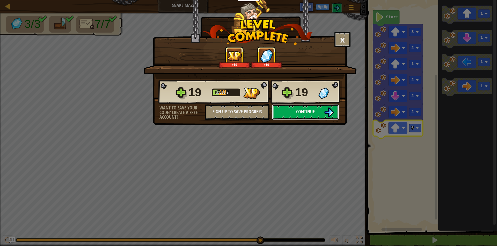
click at [284, 114] on button "Continue" at bounding box center [305, 112] width 67 height 16
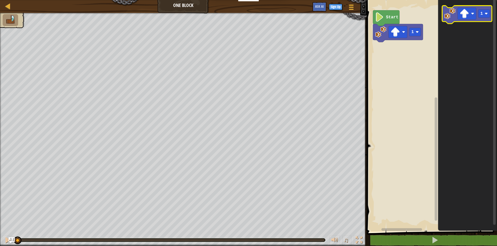
click at [453, 13] on image "Blockly Workspace" at bounding box center [449, 13] width 11 height 11
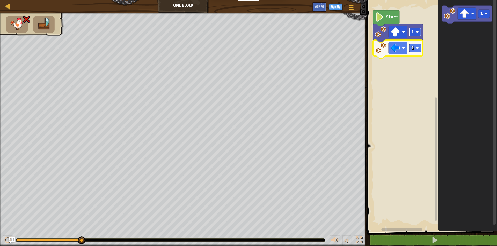
click at [412, 30] on text "1" at bounding box center [412, 32] width 3 height 5
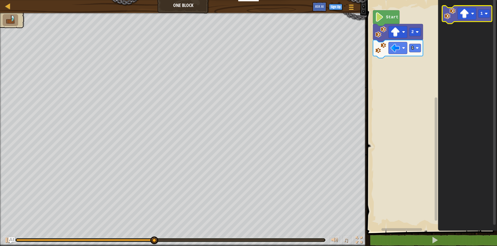
click at [453, 20] on icon "Blockly Workspace" at bounding box center [467, 15] width 50 height 18
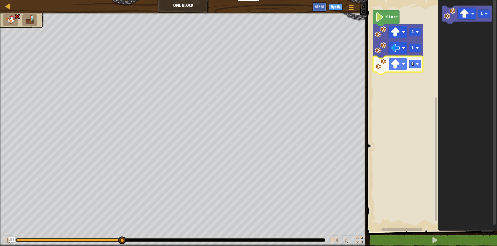
click at [402, 65] on image "Blockly Workspace" at bounding box center [403, 64] width 3 height 3
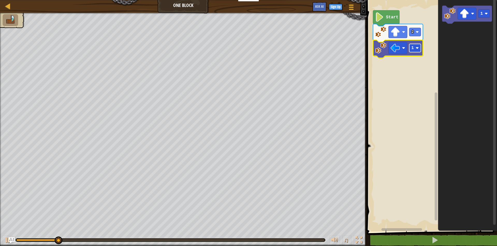
click at [416, 51] on rect "Blockly Workspace" at bounding box center [415, 48] width 12 height 8
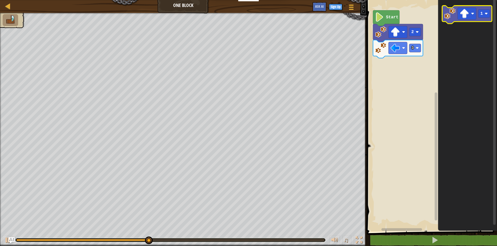
click at [444, 19] on icon "Blockly Workspace" at bounding box center [467, 15] width 50 height 18
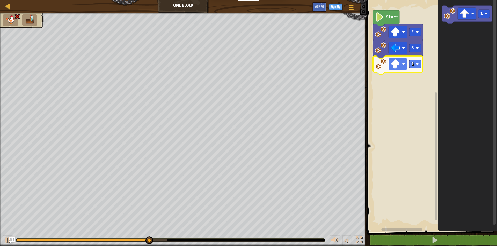
click at [397, 64] on image "Blockly Workspace" at bounding box center [394, 63] width 9 height 9
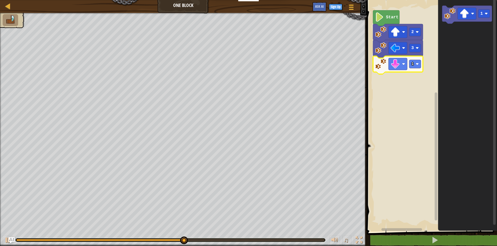
click at [416, 69] on icon "Blockly Workspace" at bounding box center [398, 65] width 50 height 18
click at [411, 68] on rect "Blockly Workspace" at bounding box center [415, 64] width 12 height 8
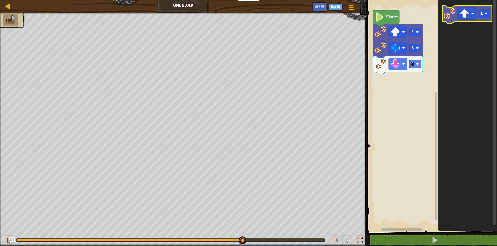
click at [454, 10] on image "Blockly Workspace" at bounding box center [449, 13] width 11 height 11
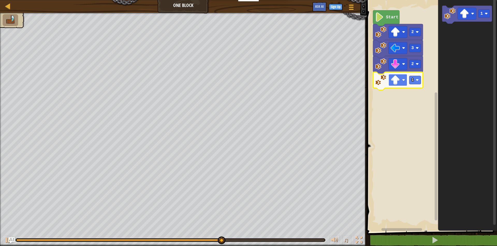
click at [403, 79] on image "Blockly Workspace" at bounding box center [403, 80] width 3 height 3
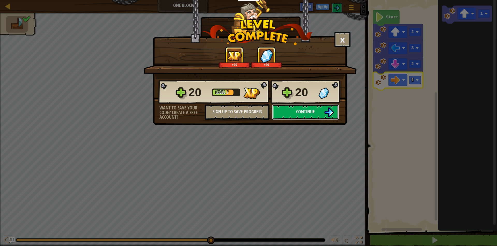
click at [283, 114] on button "Continue" at bounding box center [305, 112] width 67 height 16
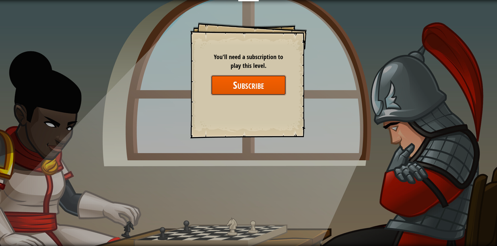
click at [262, 90] on button "Subscribe" at bounding box center [248, 85] width 75 height 20
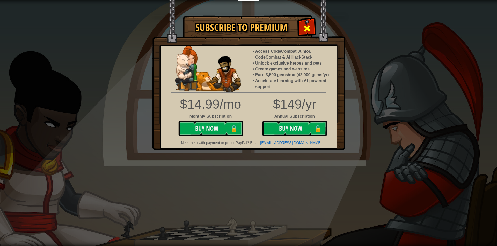
click at [304, 28] on span at bounding box center [307, 28] width 8 height 8
